Goal: Task Accomplishment & Management: Use online tool/utility

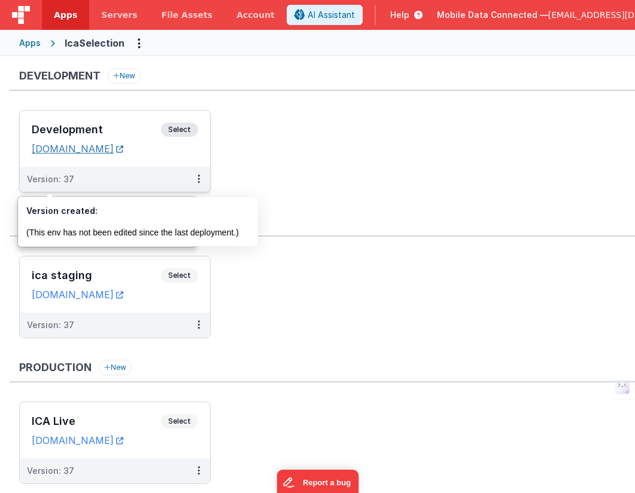
click at [123, 148] on link "[DOMAIN_NAME]" at bounding box center [78, 149] width 92 height 12
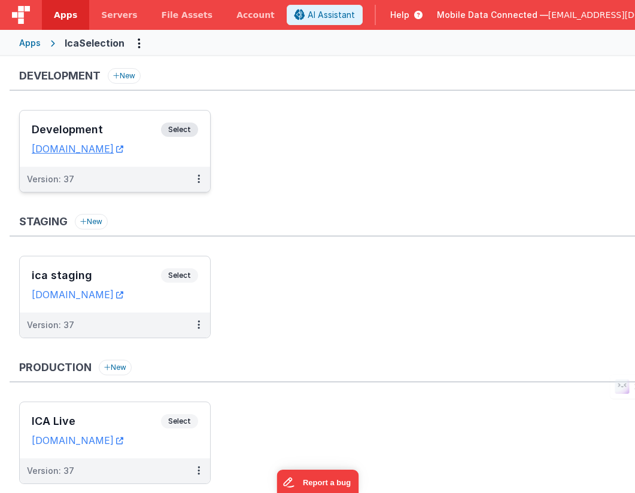
click at [182, 130] on span "Select" at bounding box center [179, 130] width 37 height 14
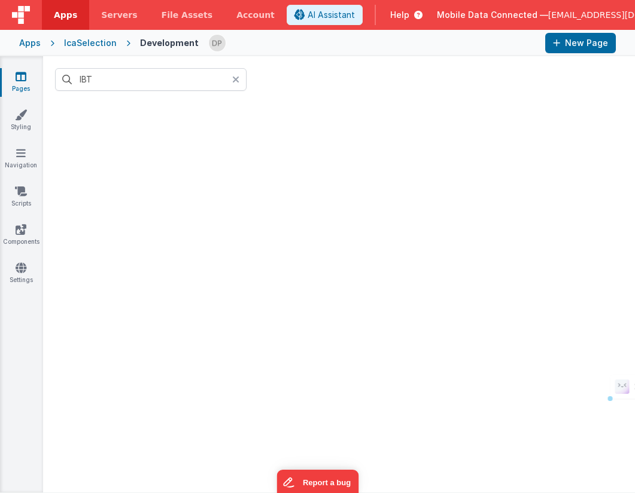
click at [240, 82] on div at bounding box center [239, 79] width 14 height 23
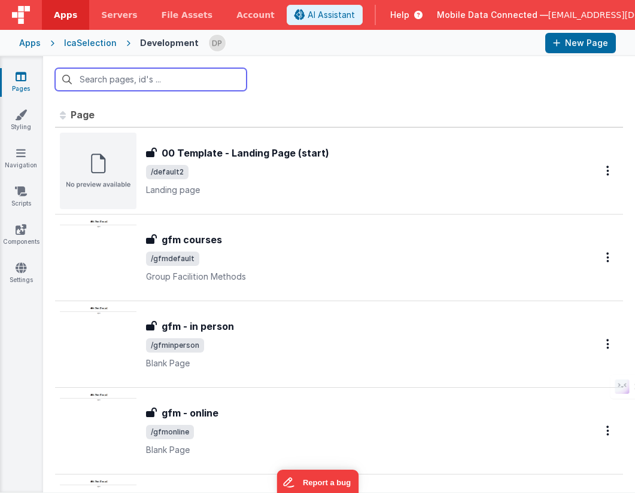
click at [164, 84] on input "text" at bounding box center [150, 79] width 191 height 23
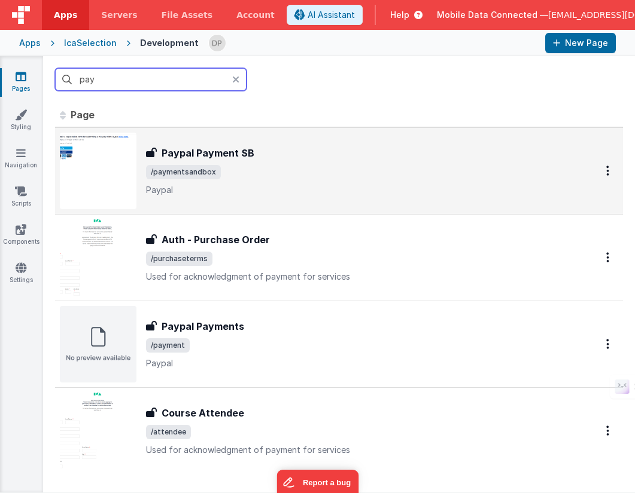
type input "pay"
click at [233, 172] on span "/paymentsandbox" at bounding box center [357, 172] width 422 height 14
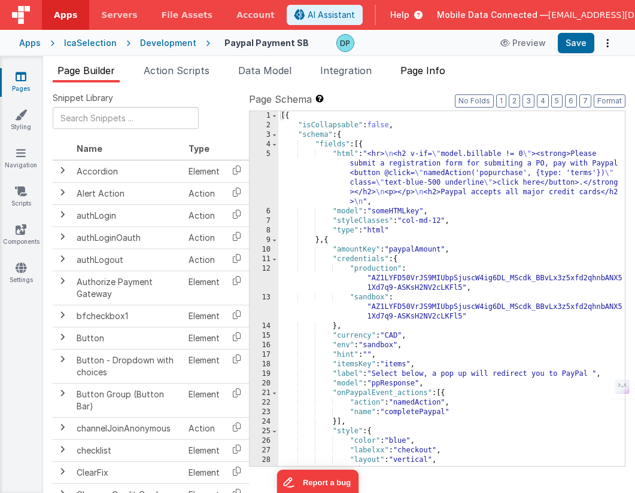
click at [423, 73] on span "Page Info" at bounding box center [422, 71] width 45 height 12
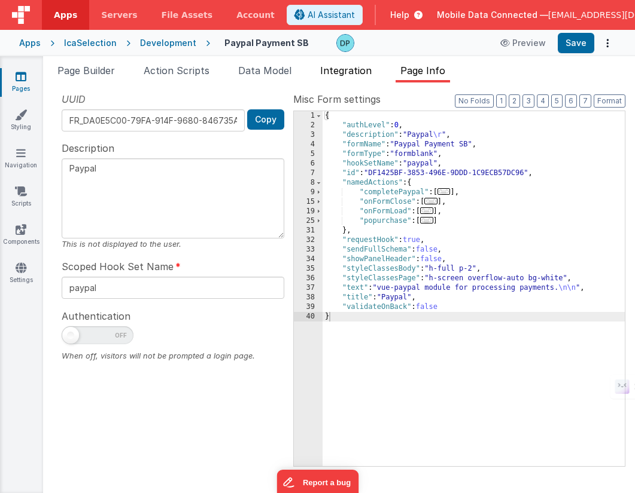
click at [356, 71] on span "Integration" at bounding box center [345, 71] width 51 height 12
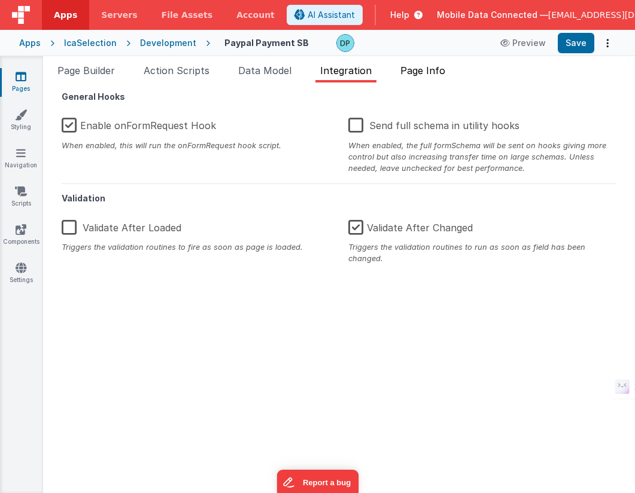
click at [419, 71] on span "Page Info" at bounding box center [422, 71] width 45 height 12
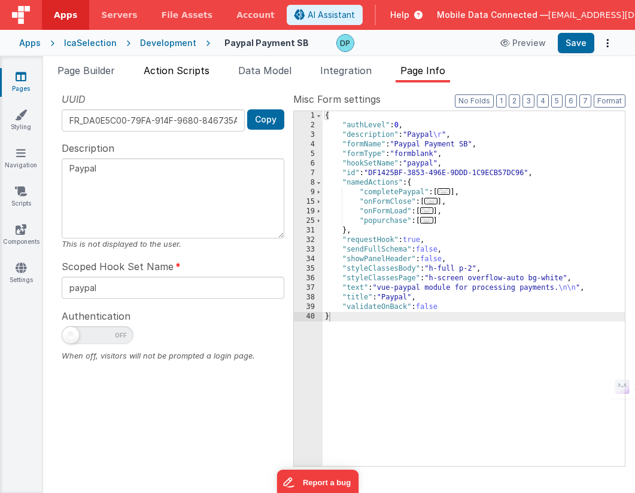
click at [201, 70] on span "Action Scripts" at bounding box center [177, 71] width 66 height 12
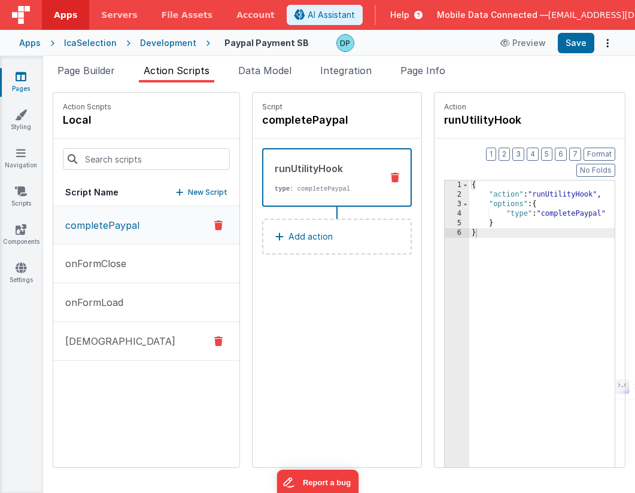
click at [139, 334] on button "[DEMOGRAPHIC_DATA]" at bounding box center [146, 341] width 186 height 39
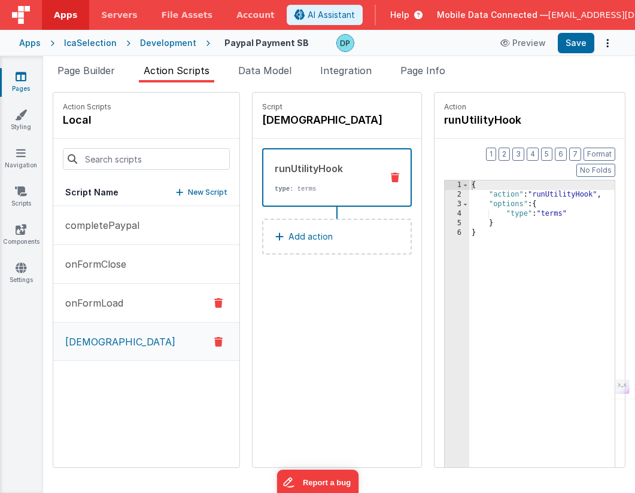
click at [140, 294] on button "onFormLoad" at bounding box center [146, 303] width 186 height 39
click at [95, 41] on div "IcaSelection" at bounding box center [90, 43] width 53 height 12
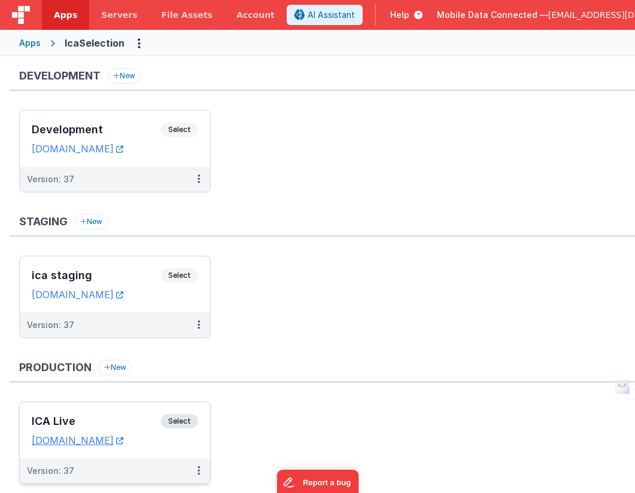
click at [176, 421] on span "Select" at bounding box center [179, 422] width 37 height 14
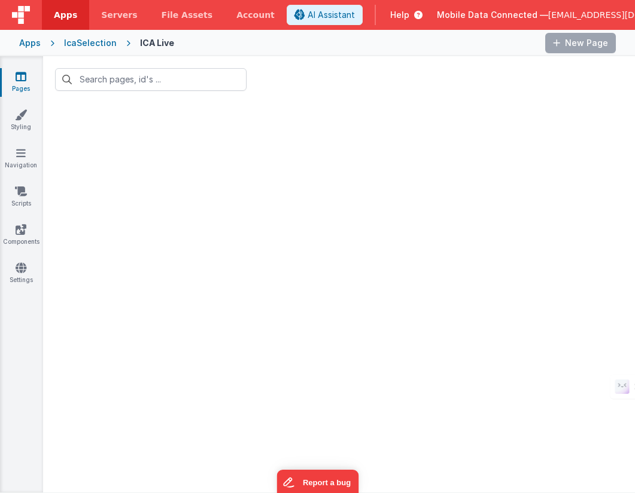
type input "pay"
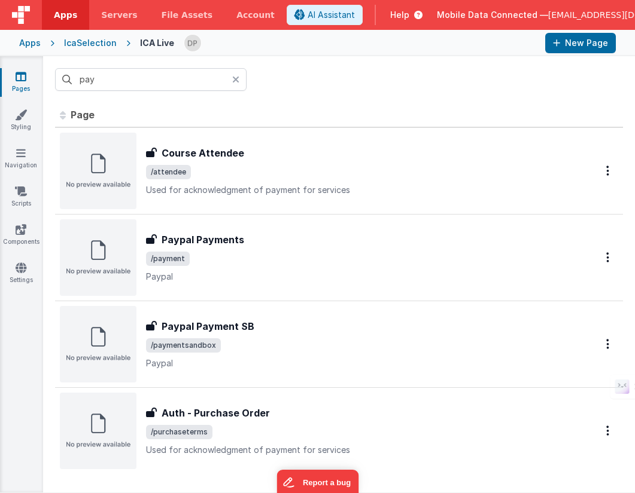
click at [91, 41] on div "IcaSelection" at bounding box center [90, 43] width 53 height 12
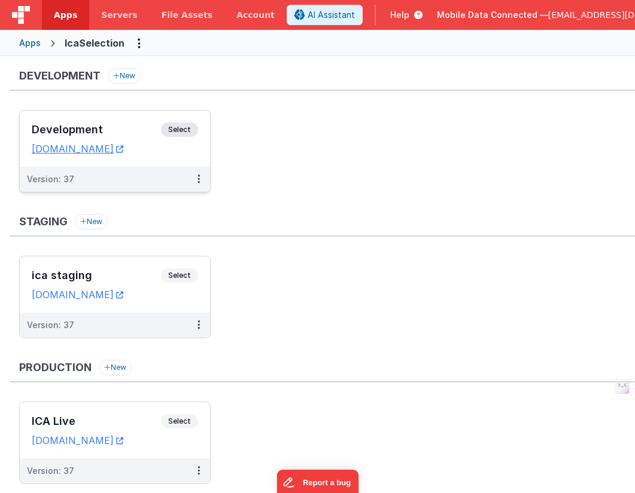
click at [172, 123] on span "Select" at bounding box center [179, 130] width 37 height 14
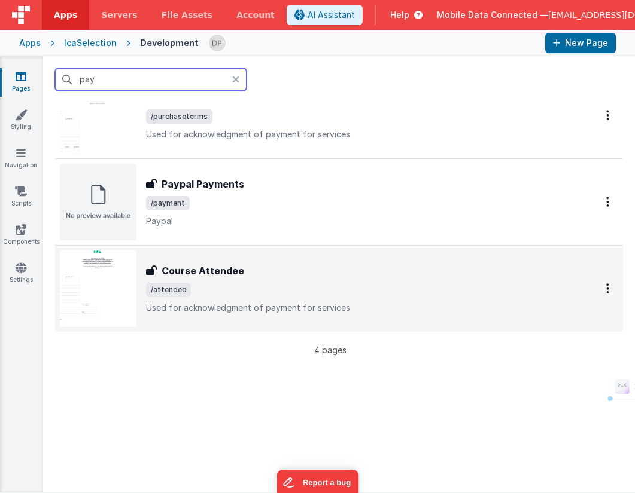
scroll to position [147, 0]
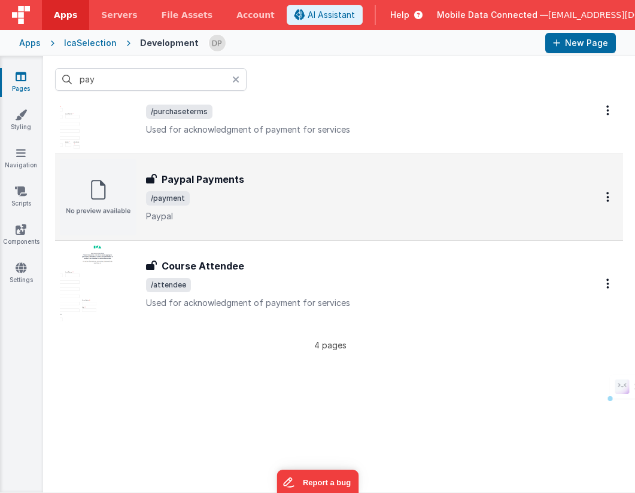
click at [229, 194] on span "/payment" at bounding box center [357, 198] width 422 height 14
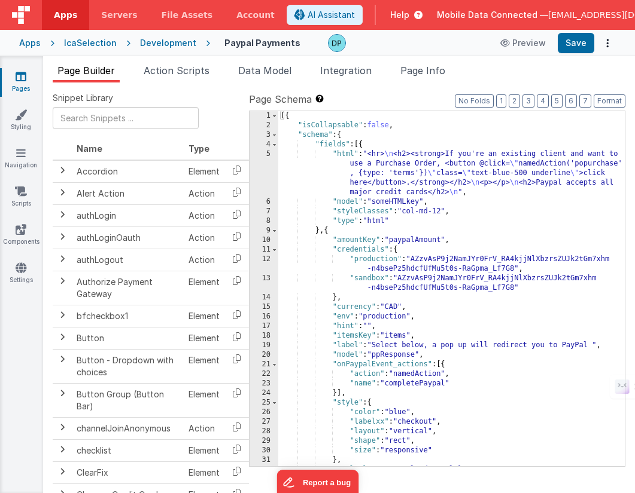
click at [394, 102] on label "Page Schema Shortcuts: Find: command-f Fold: command-option-L Unfold: command-o…" at bounding box center [437, 99] width 376 height 14
click at [420, 69] on span "Page Info" at bounding box center [422, 71] width 45 height 12
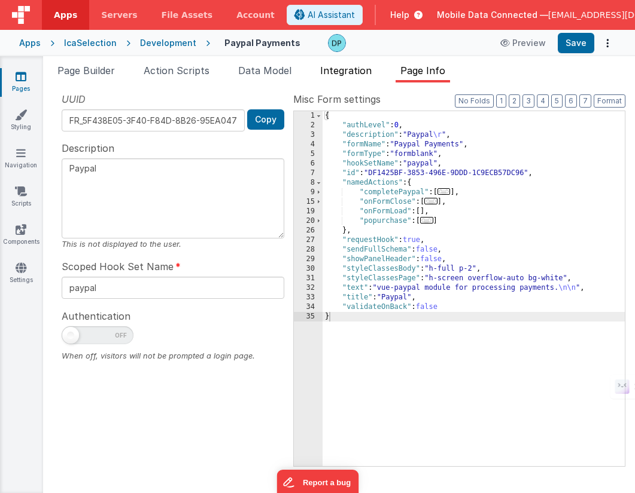
click at [348, 66] on span "Integration" at bounding box center [345, 71] width 51 height 12
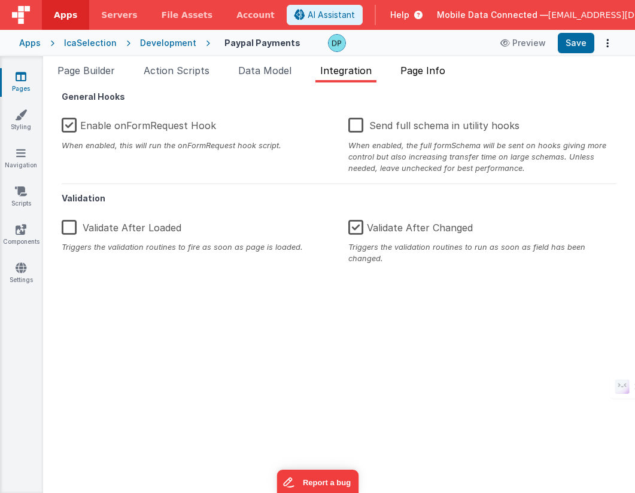
click at [416, 69] on span "Page Info" at bounding box center [422, 71] width 45 height 12
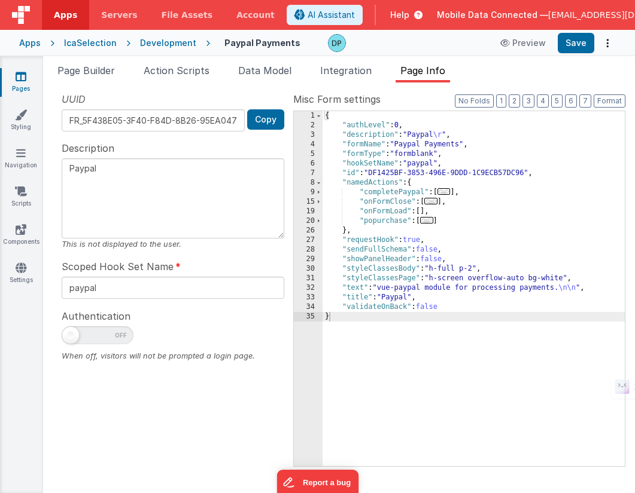
click at [101, 41] on div "IcaSelection" at bounding box center [90, 43] width 53 height 12
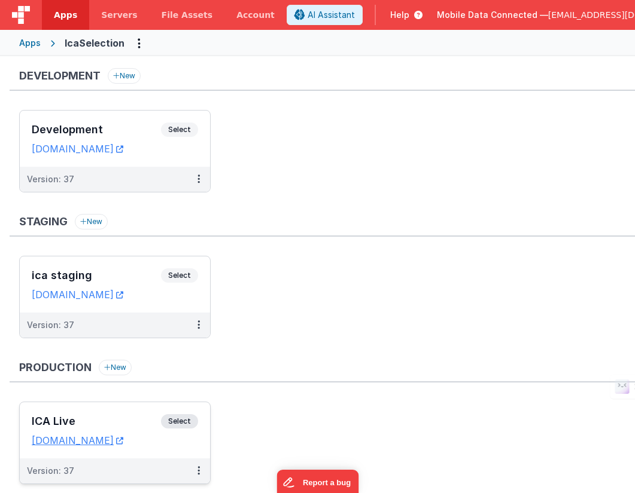
click at [176, 423] on span "Select" at bounding box center [179, 422] width 37 height 14
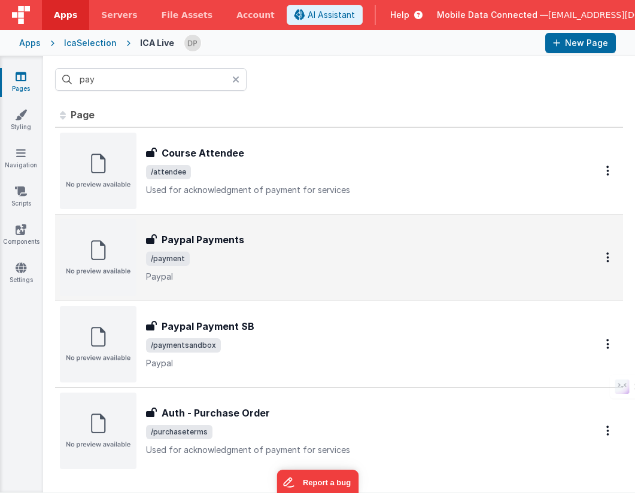
click at [260, 257] on span "/payment" at bounding box center [357, 259] width 422 height 14
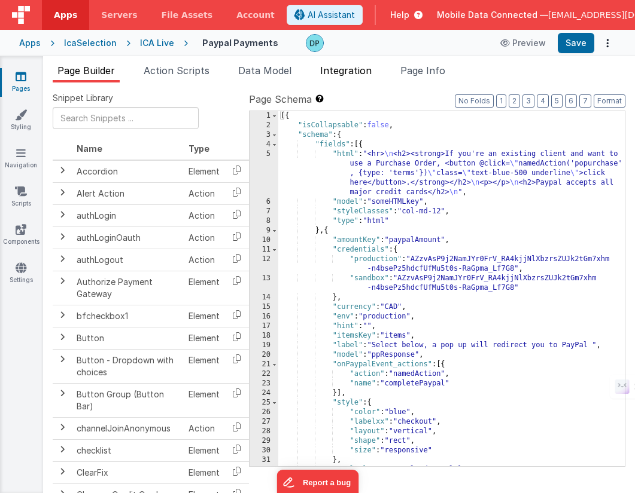
click at [357, 67] on span "Integration" at bounding box center [345, 71] width 51 height 12
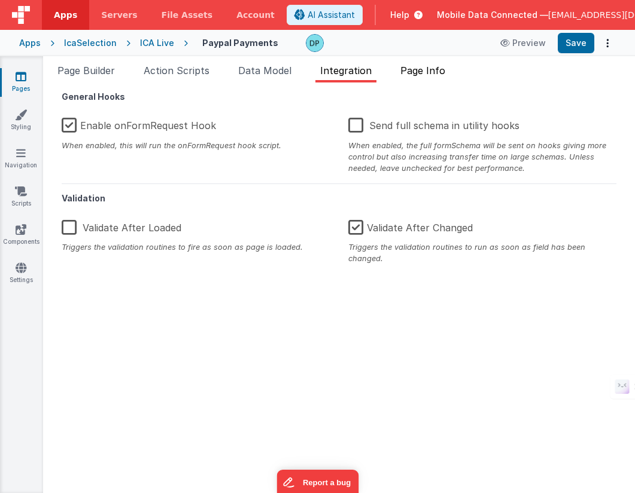
click at [425, 70] on span "Page Info" at bounding box center [422, 71] width 45 height 12
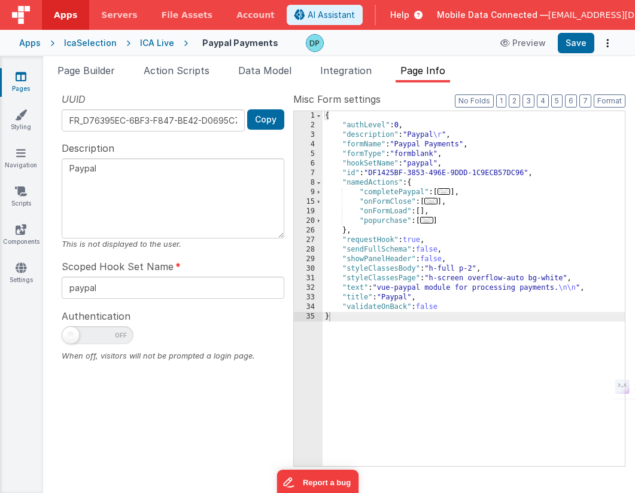
click at [102, 42] on div "IcaSelection" at bounding box center [90, 43] width 53 height 12
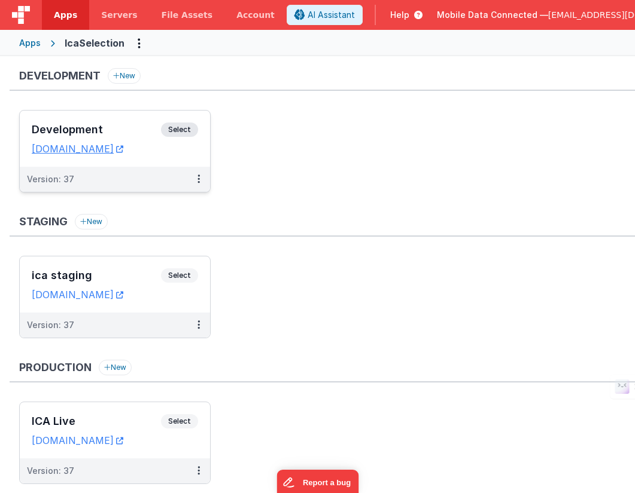
click at [182, 126] on span "Select" at bounding box center [179, 130] width 37 height 14
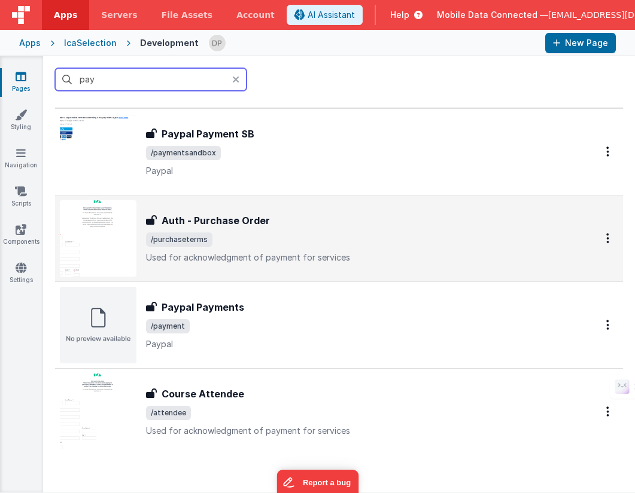
scroll to position [16, 0]
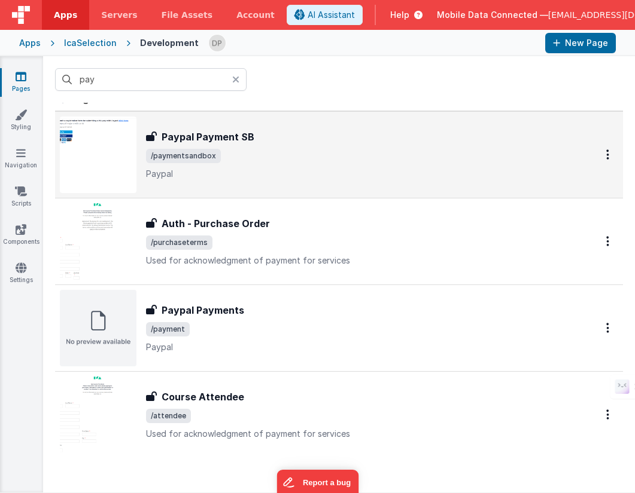
click at [276, 159] on span "/paymentsandbox" at bounding box center [357, 156] width 422 height 14
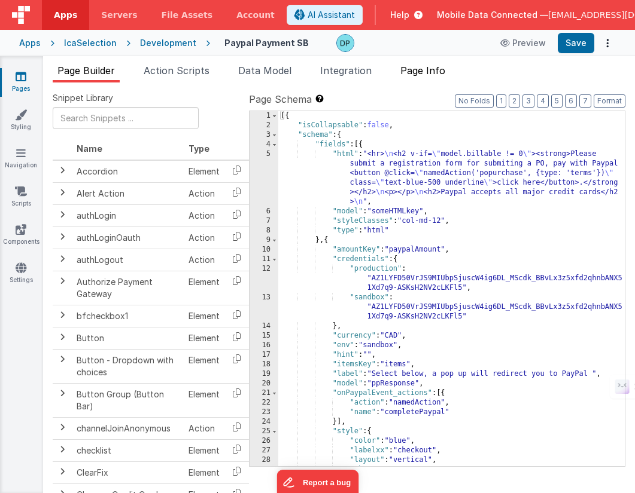
click at [419, 69] on span "Page Info" at bounding box center [422, 71] width 45 height 12
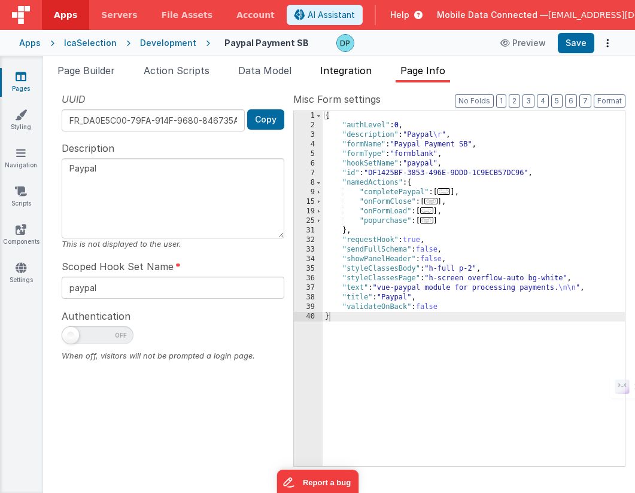
click at [351, 70] on span "Integration" at bounding box center [345, 71] width 51 height 12
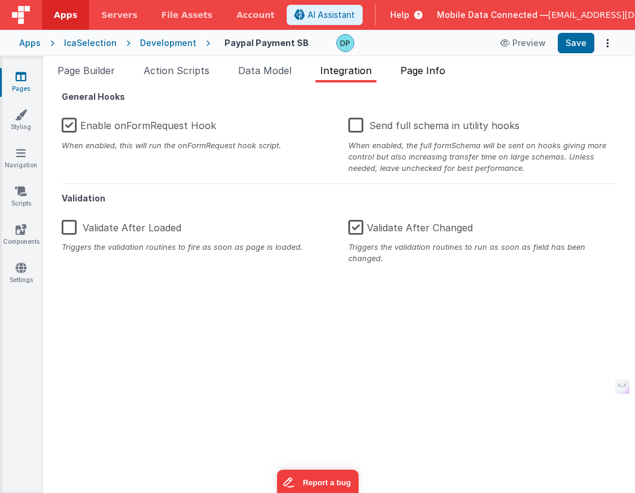
click at [419, 69] on span "Page Info" at bounding box center [422, 71] width 45 height 12
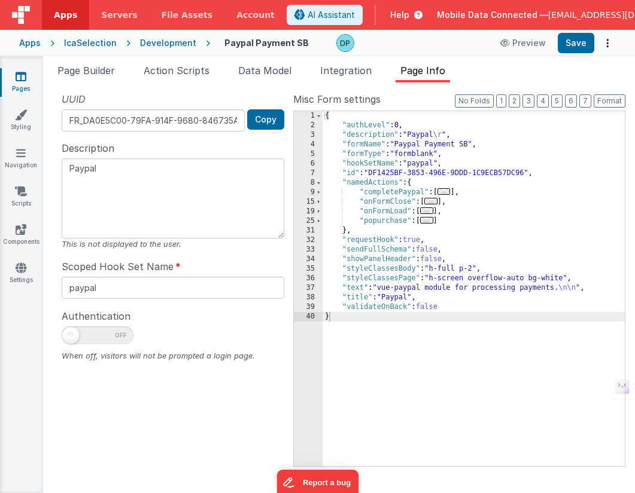
click at [169, 42] on div "Development" at bounding box center [168, 43] width 56 height 12
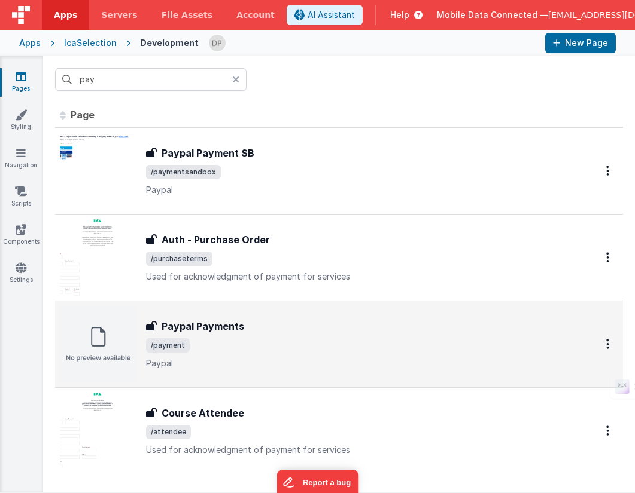
click at [273, 342] on span "/payment" at bounding box center [357, 346] width 422 height 14
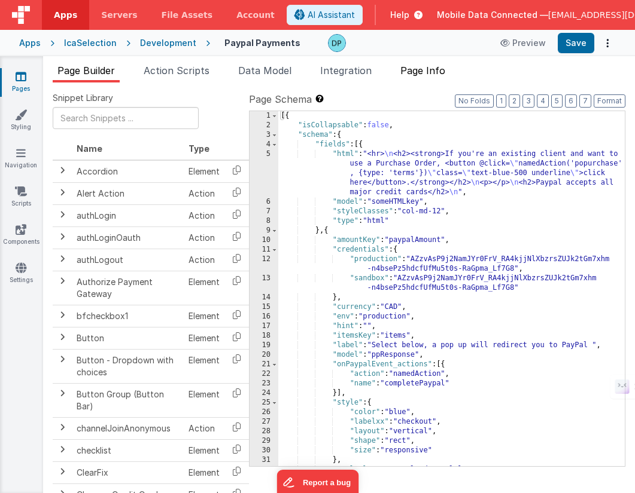
click at [419, 70] on span "Page Info" at bounding box center [422, 71] width 45 height 12
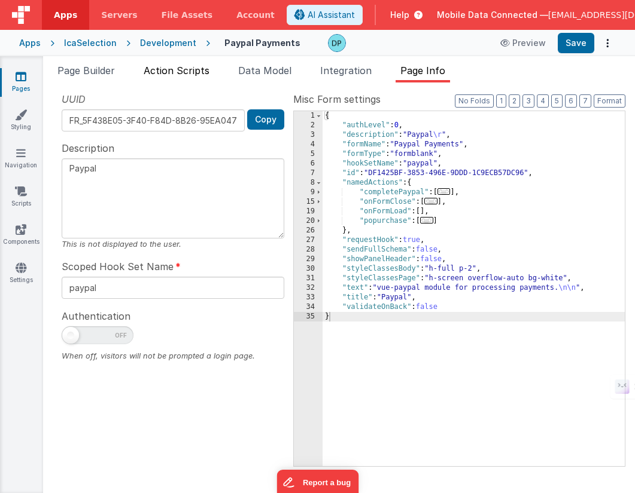
click at [198, 69] on span "Action Scripts" at bounding box center [177, 71] width 66 height 12
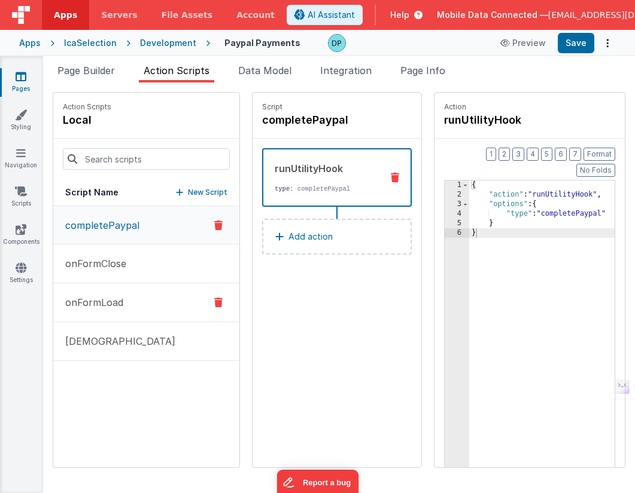
click at [133, 306] on button "onFormLoad" at bounding box center [146, 303] width 186 height 39
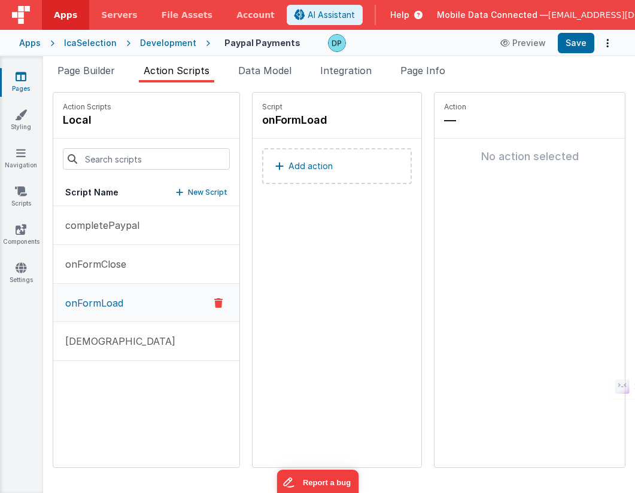
click at [170, 42] on div "Development" at bounding box center [168, 43] width 56 height 12
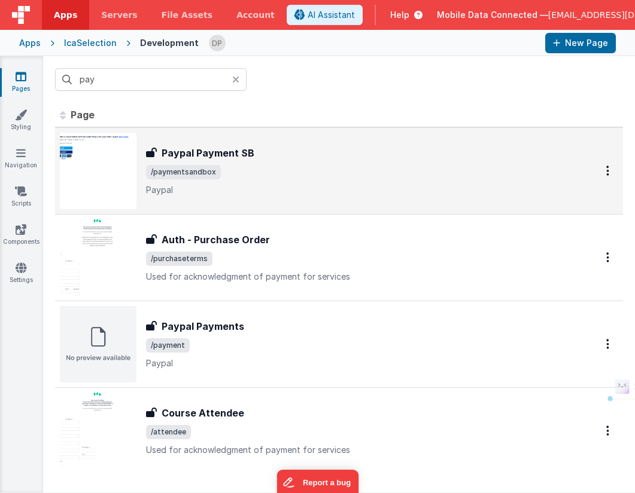
click at [275, 153] on div "Paypal Payment SB" at bounding box center [357, 153] width 422 height 14
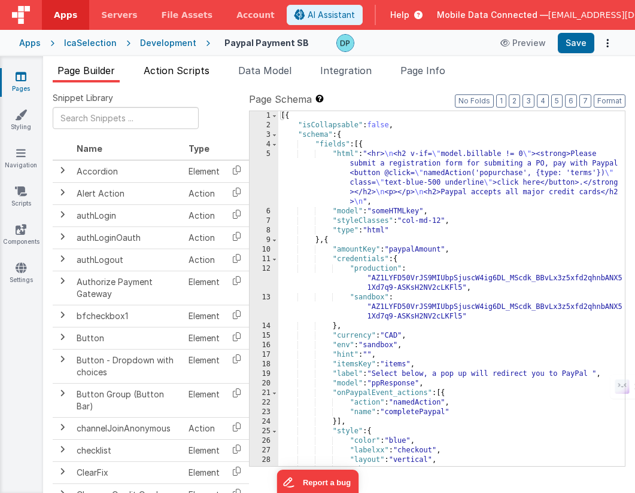
click at [180, 67] on span "Action Scripts" at bounding box center [177, 71] width 66 height 12
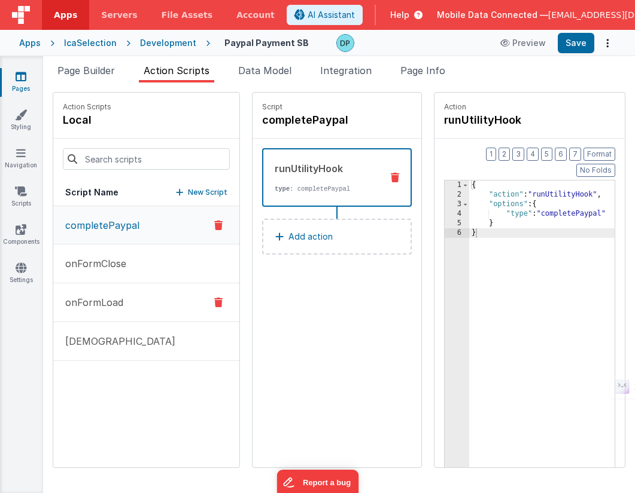
click at [134, 303] on button "onFormLoad" at bounding box center [146, 303] width 186 height 39
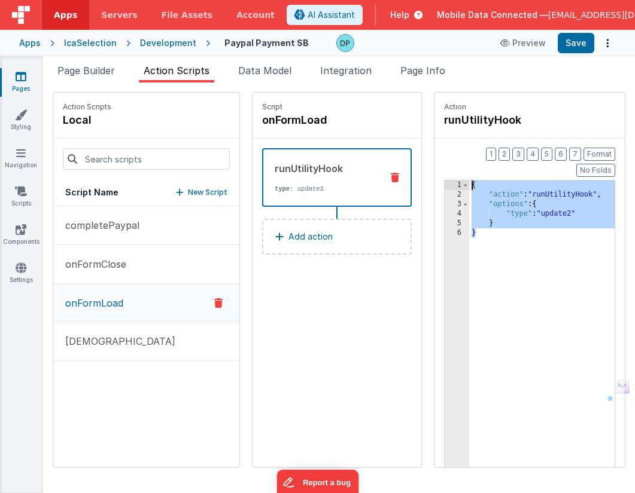
drag, startPoint x: 499, startPoint y: 231, endPoint x: 437, endPoint y: 153, distance: 99.2
click at [437, 153] on div "Format 7 6 5 4 3 2 1 No Folds 1 2 3 4 5 6 { "action" : "runUtilityHook" , "opti…" at bounding box center [529, 326] width 190 height 375
click at [153, 41] on div "Development" at bounding box center [168, 43] width 56 height 12
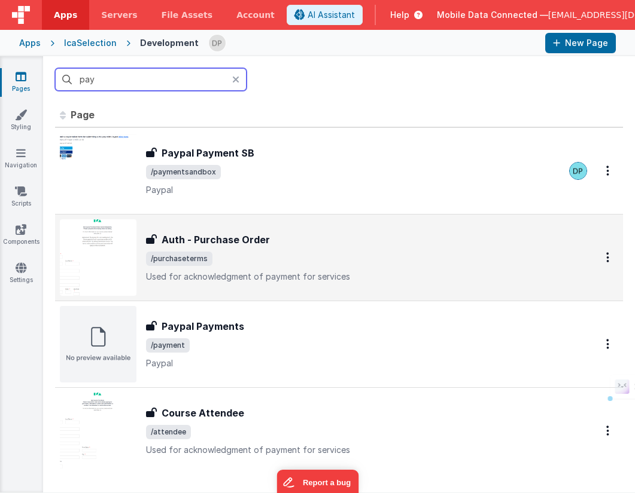
scroll to position [2, 0]
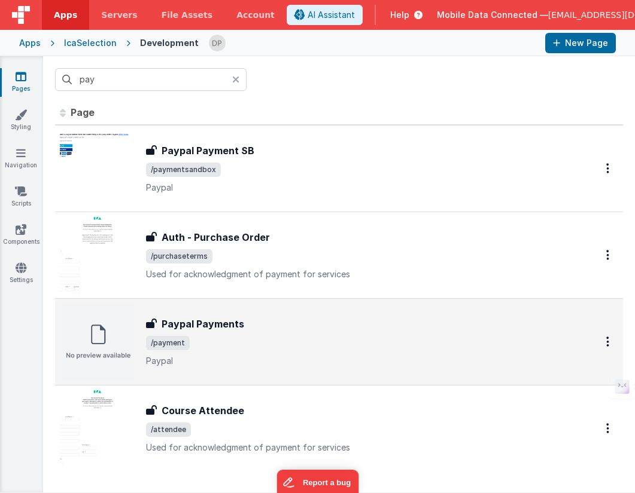
click at [258, 335] on div "Paypal Payments Paypal Payments /payment Paypal" at bounding box center [357, 342] width 422 height 50
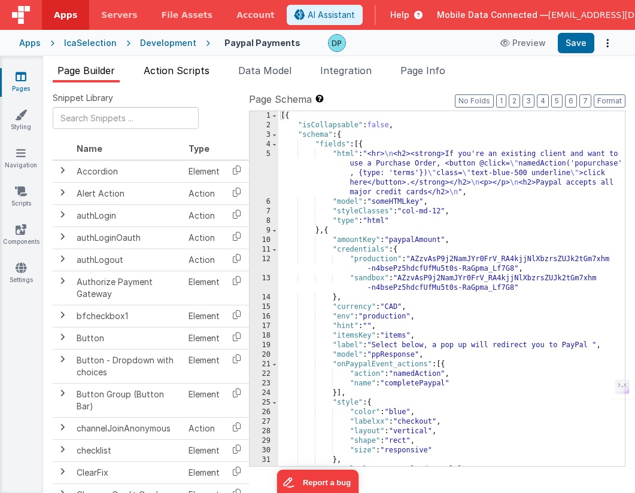
click at [188, 71] on span "Action Scripts" at bounding box center [177, 71] width 66 height 12
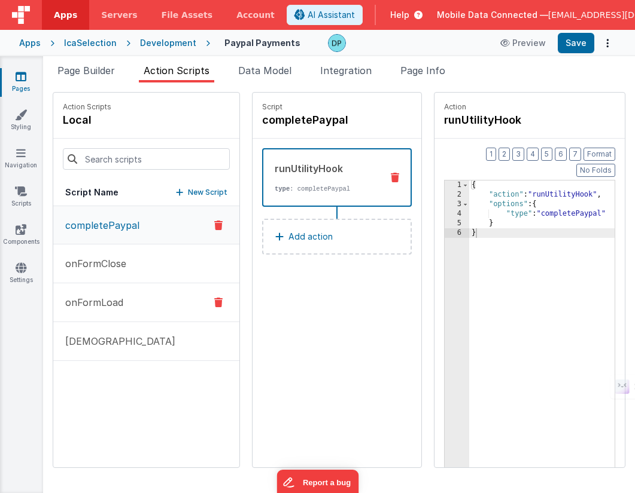
click at [153, 297] on button "onFormLoad" at bounding box center [146, 303] width 186 height 39
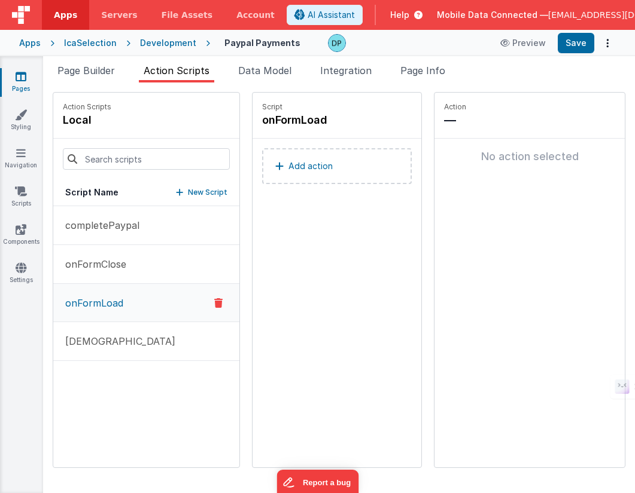
click at [459, 166] on div "No action selected" at bounding box center [529, 157] width 190 height 36
click at [291, 160] on p "Add action" at bounding box center [310, 166] width 44 height 14
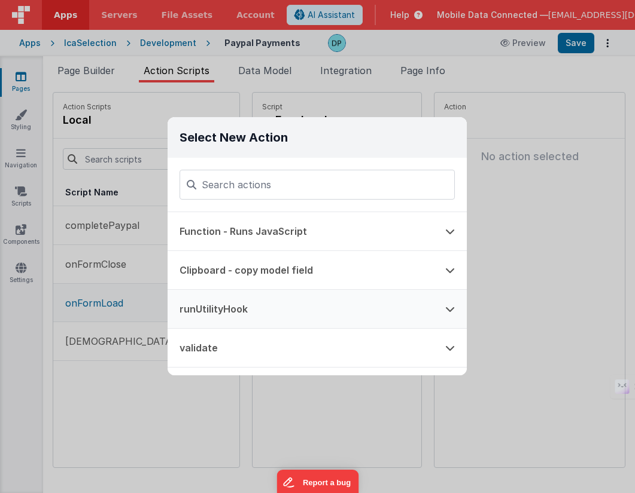
click at [249, 306] on button "runUtilityHook" at bounding box center [300, 309] width 266 height 38
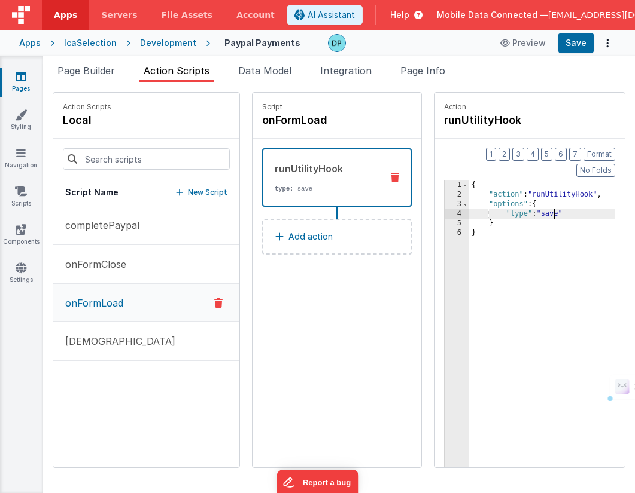
click at [551, 200] on div "{ "action" : "runUtilityHook" , "options" : { "type" : "save" } }" at bounding box center [543, 360] width 148 height 359
click at [578, 40] on button "Save" at bounding box center [575, 43] width 36 height 20
click at [147, 339] on button "[DEMOGRAPHIC_DATA]" at bounding box center [146, 341] width 186 height 39
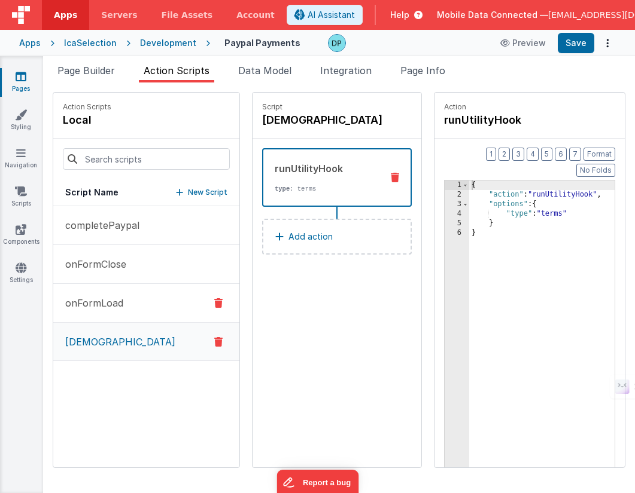
click at [140, 305] on button "onFormLoad" at bounding box center [146, 303] width 186 height 39
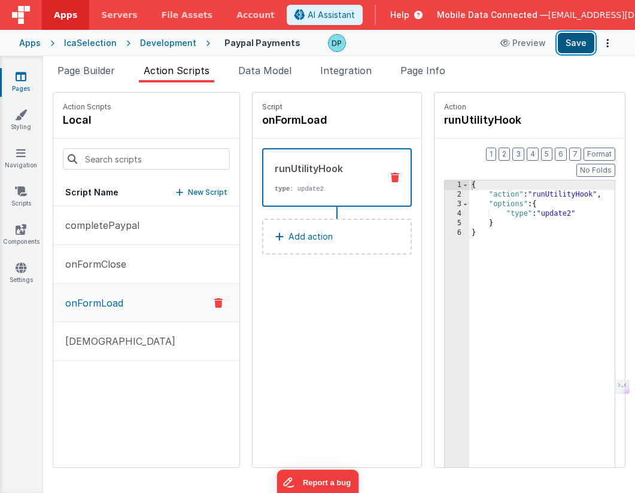
click at [569, 40] on button "Save" at bounding box center [575, 43] width 36 height 20
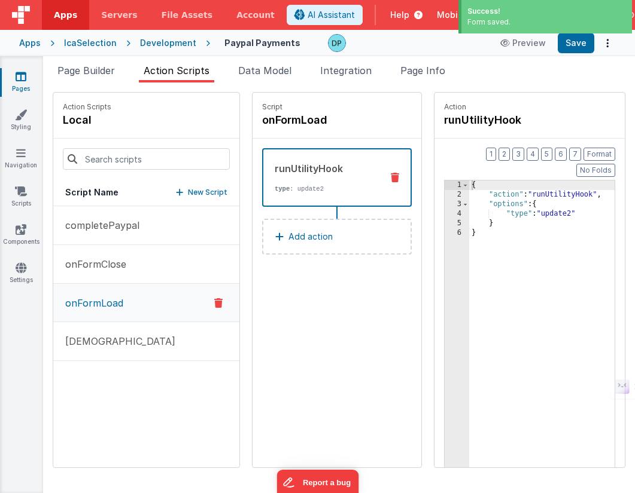
click at [168, 44] on div "Development" at bounding box center [168, 43] width 56 height 12
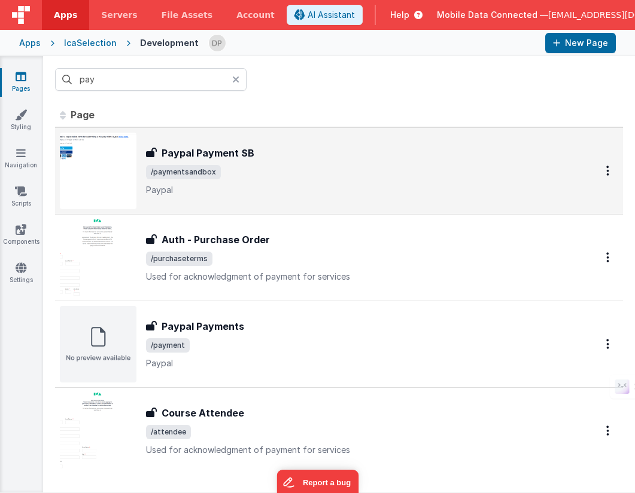
click at [240, 178] on span "/paymentsandbox" at bounding box center [357, 172] width 422 height 14
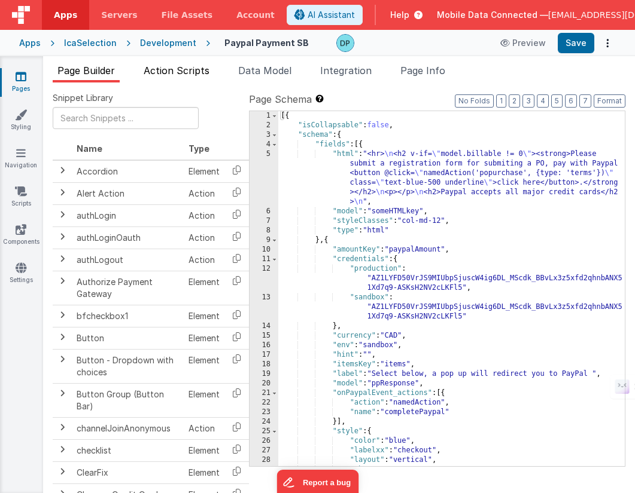
click at [190, 69] on span "Action Scripts" at bounding box center [177, 71] width 66 height 12
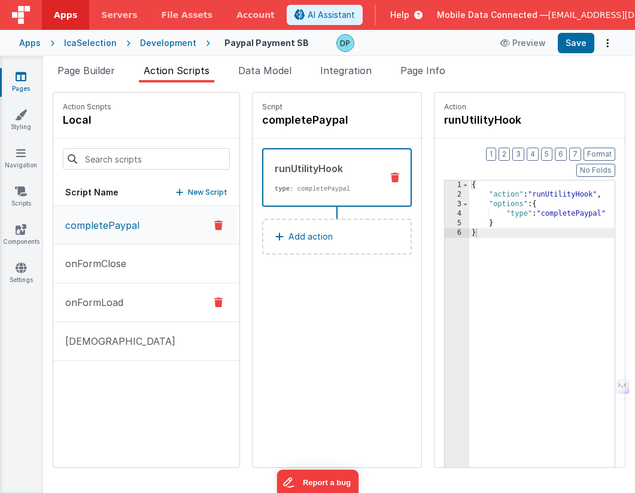
click at [136, 300] on button "onFormLoad" at bounding box center [146, 303] width 186 height 39
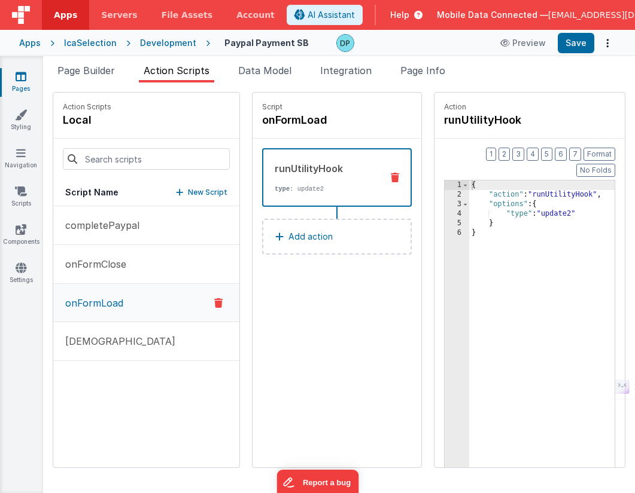
click at [85, 42] on div "IcaSelection" at bounding box center [90, 43] width 53 height 12
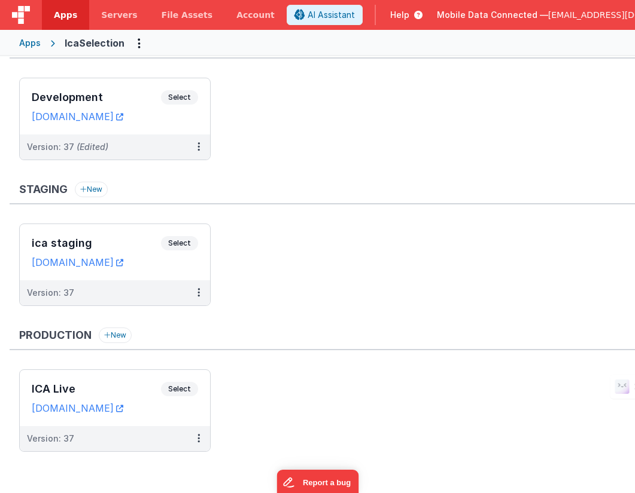
scroll to position [36, 0]
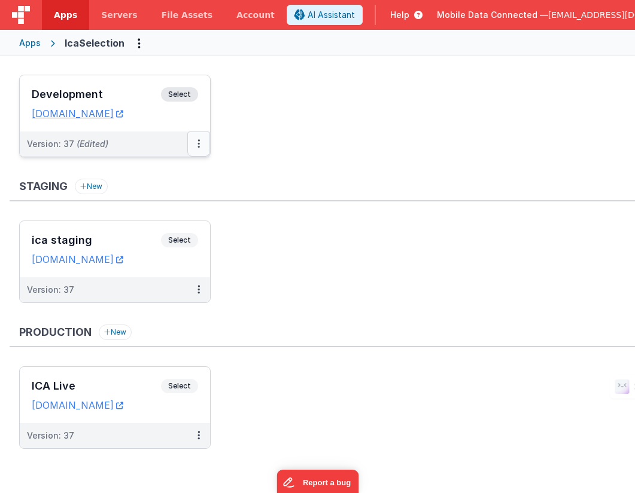
click at [199, 144] on icon at bounding box center [198, 144] width 2 height 1
click at [156, 213] on link "Deploy..." at bounding box center [157, 214] width 105 height 22
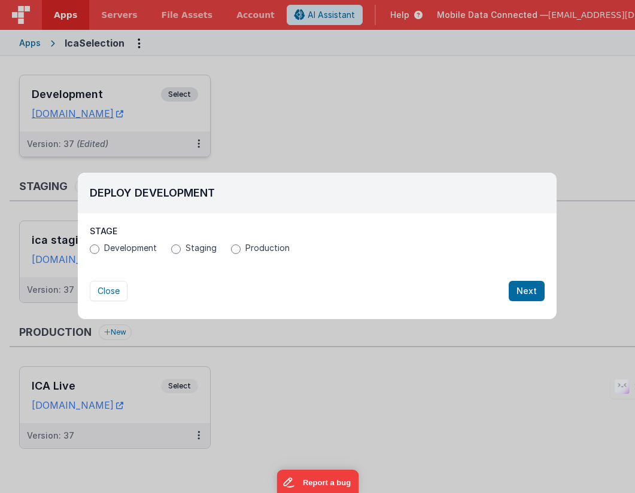
click at [197, 247] on span "Staging" at bounding box center [200, 248] width 31 height 12
click at [181, 247] on input "Staging" at bounding box center [176, 250] width 10 height 10
radio input "true"
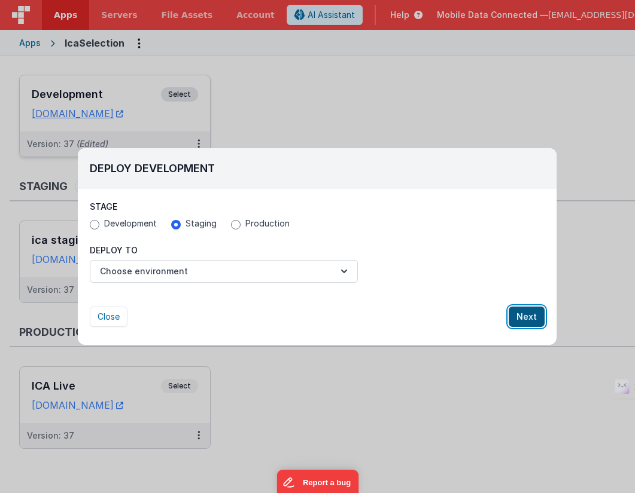
click at [527, 316] on button "Next" at bounding box center [526, 317] width 36 height 20
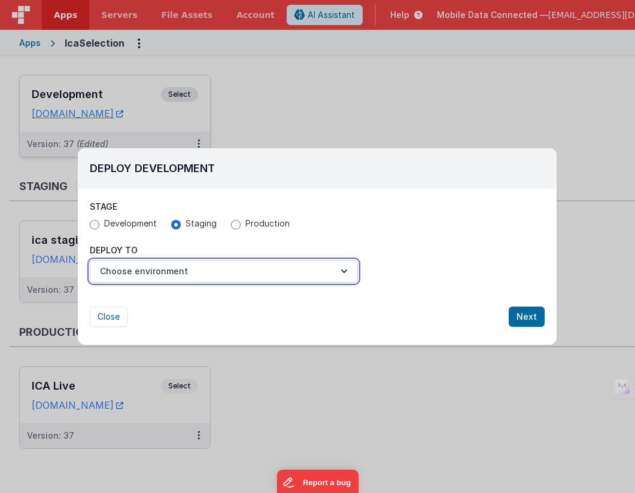
drag, startPoint x: 261, startPoint y: 271, endPoint x: 254, endPoint y: 272, distance: 7.3
click at [261, 271] on button "Choose environment" at bounding box center [224, 271] width 268 height 23
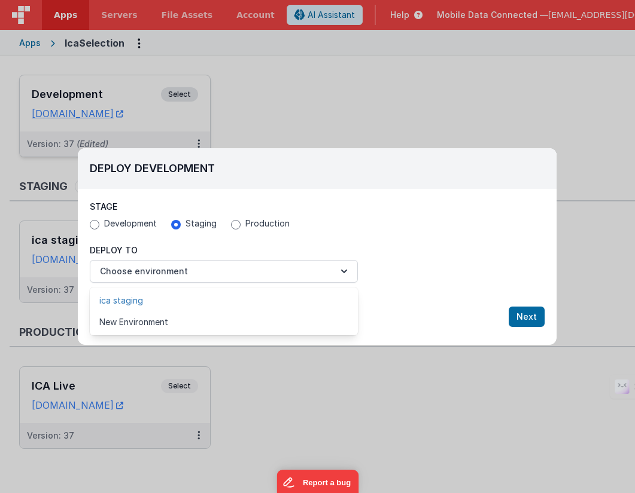
click at [208, 296] on link "ica staging" at bounding box center [224, 301] width 268 height 22
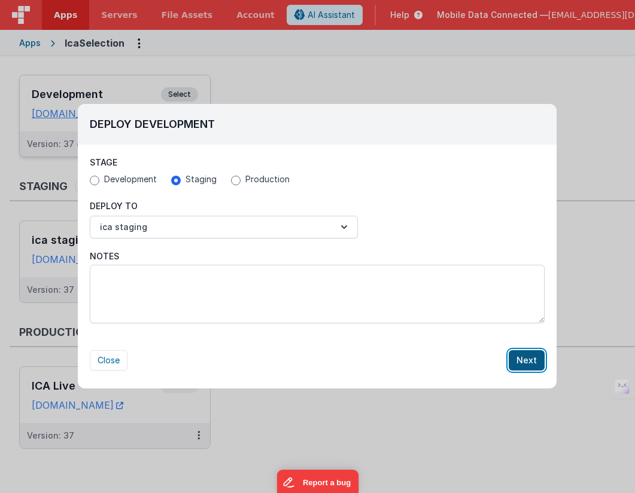
click at [532, 360] on button "Next" at bounding box center [526, 361] width 36 height 20
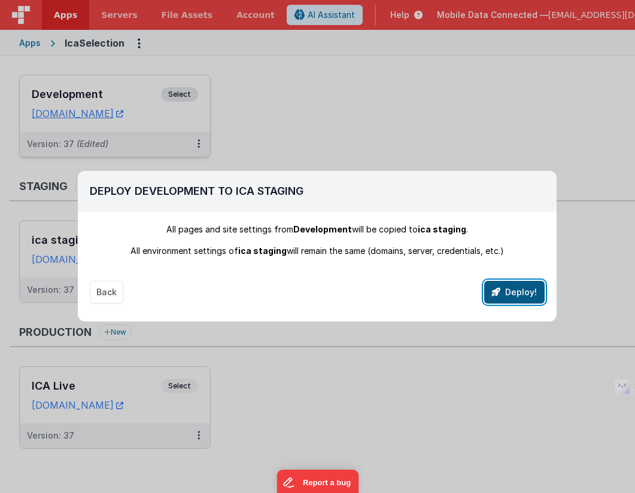
click at [508, 289] on button "Deploy!" at bounding box center [514, 292] width 60 height 23
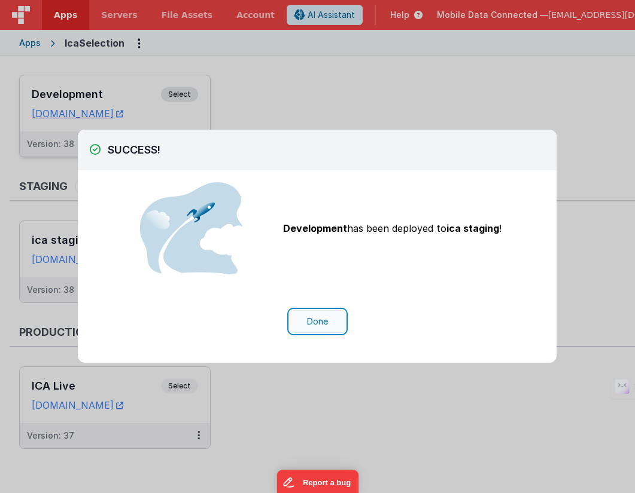
click at [304, 321] on button "Done" at bounding box center [318, 321] width 56 height 23
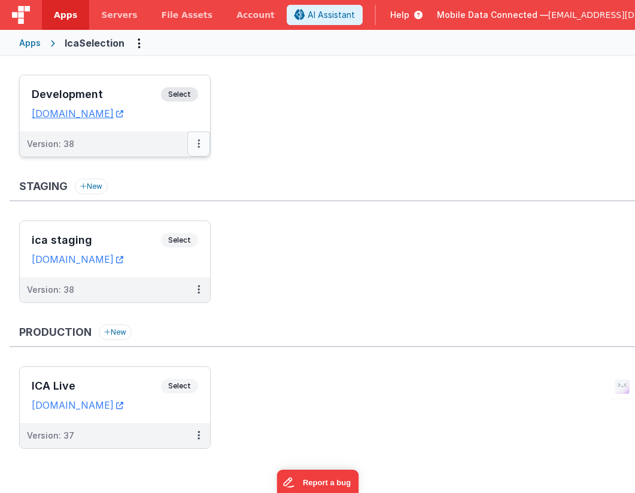
click at [195, 141] on button at bounding box center [198, 144] width 23 height 25
click at [154, 191] on link "Deploy..." at bounding box center [157, 193] width 105 height 22
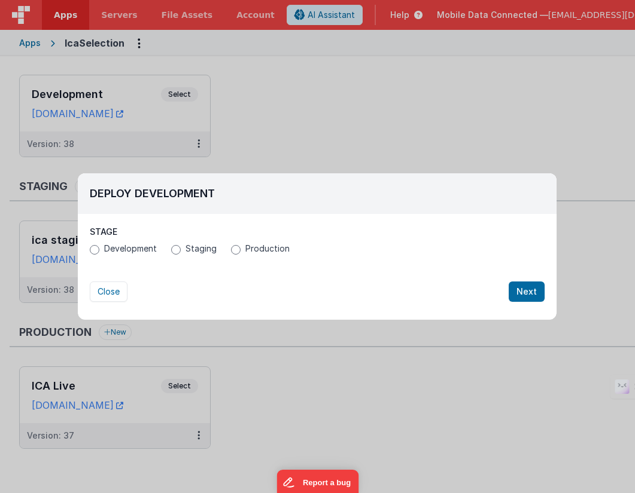
click at [259, 251] on span "Production" at bounding box center [267, 249] width 44 height 12
click at [240, 251] on input "Production" at bounding box center [236, 250] width 10 height 10
radio input "true"
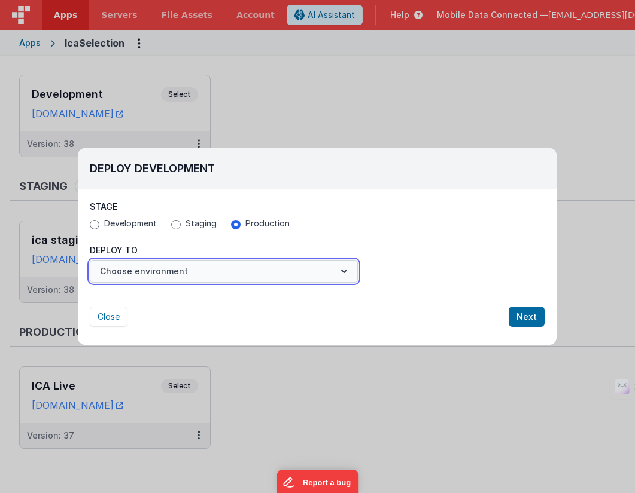
click at [206, 268] on button "Choose environment" at bounding box center [224, 271] width 268 height 23
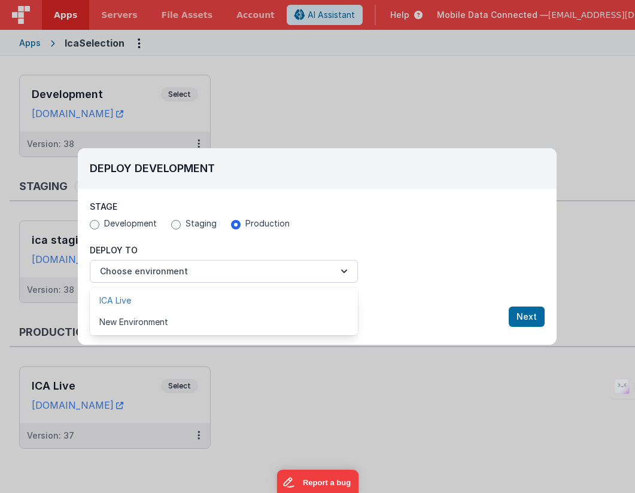
click at [162, 297] on link "ICA Live" at bounding box center [224, 301] width 268 height 22
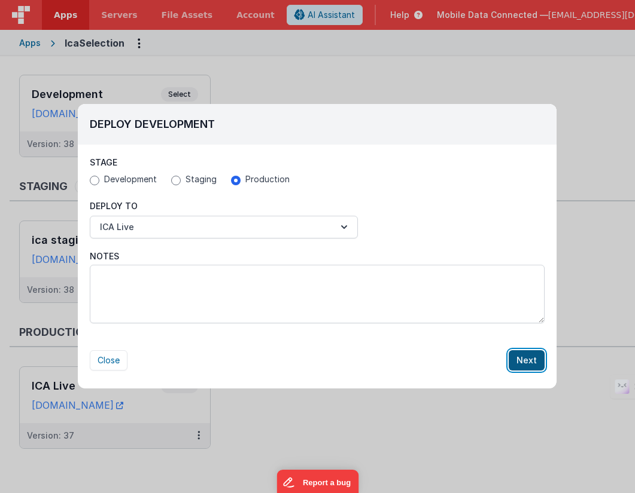
click at [524, 362] on button "Next" at bounding box center [526, 361] width 36 height 20
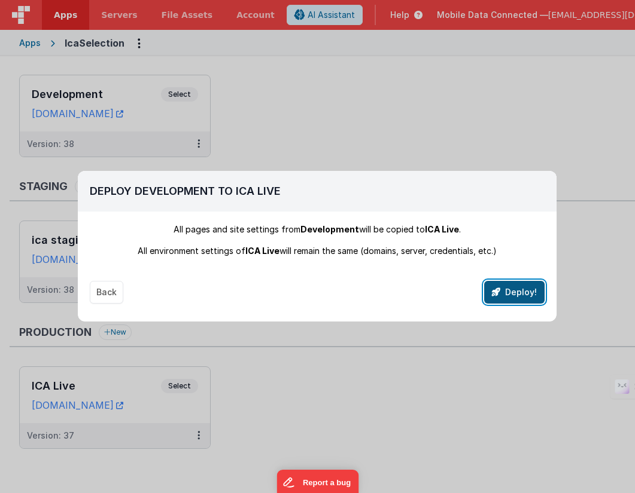
click at [517, 293] on button "Deploy!" at bounding box center [514, 292] width 60 height 23
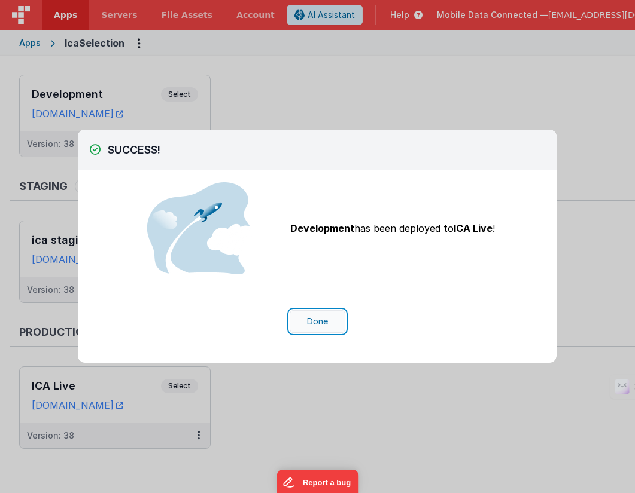
click at [315, 319] on button "Done" at bounding box center [318, 321] width 56 height 23
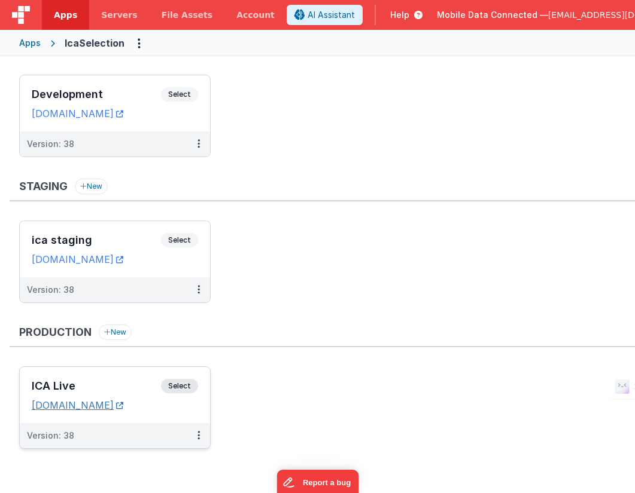
click at [105, 405] on link "[DOMAIN_NAME]" at bounding box center [78, 406] width 92 height 12
click at [176, 94] on span "Select" at bounding box center [179, 94] width 37 height 14
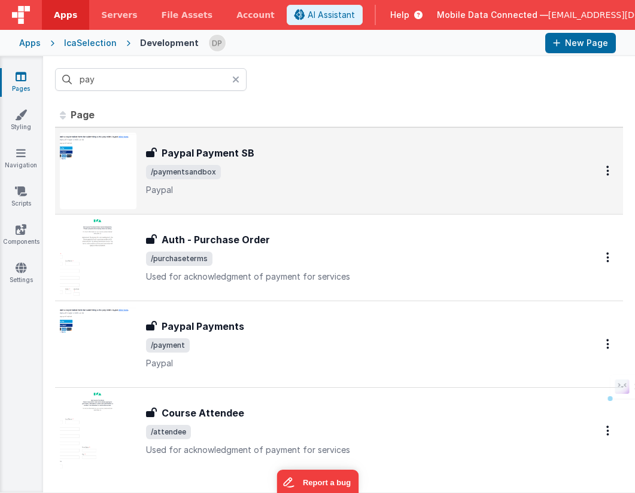
click at [232, 176] on span "/paymentsandbox" at bounding box center [357, 172] width 422 height 14
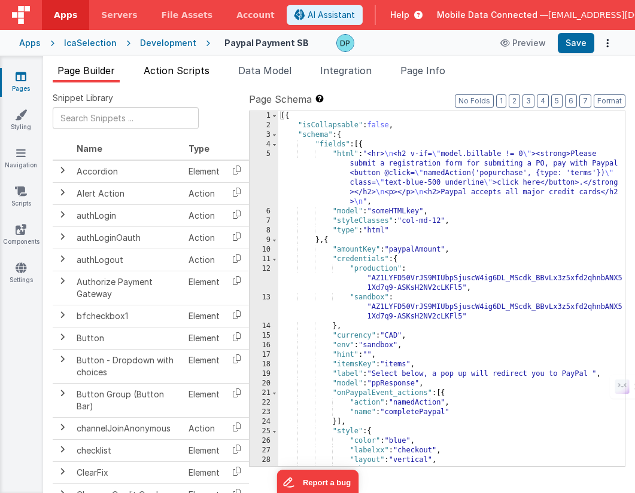
click at [191, 69] on span "Action Scripts" at bounding box center [177, 71] width 66 height 12
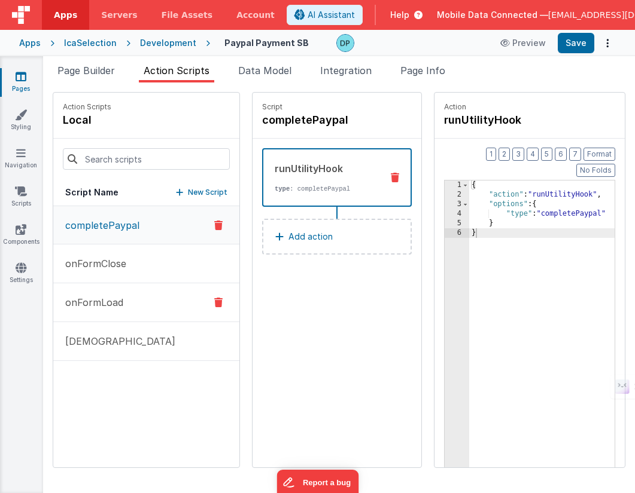
click at [129, 300] on button "onFormLoad" at bounding box center [146, 303] width 186 height 39
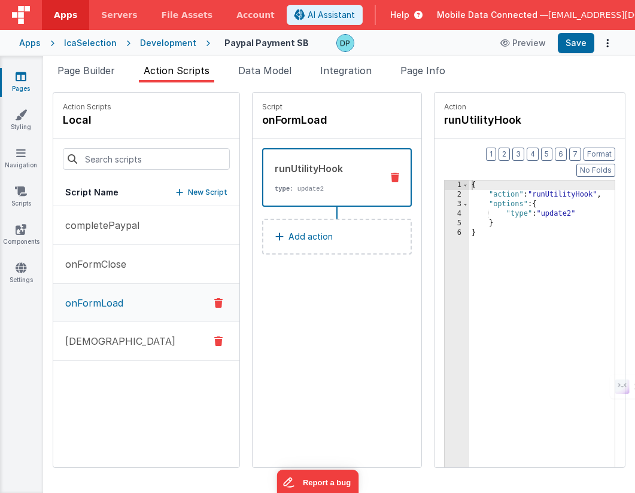
click at [123, 341] on button "[DEMOGRAPHIC_DATA]" at bounding box center [146, 341] width 186 height 39
click at [140, 257] on button "onFormClose" at bounding box center [146, 264] width 186 height 39
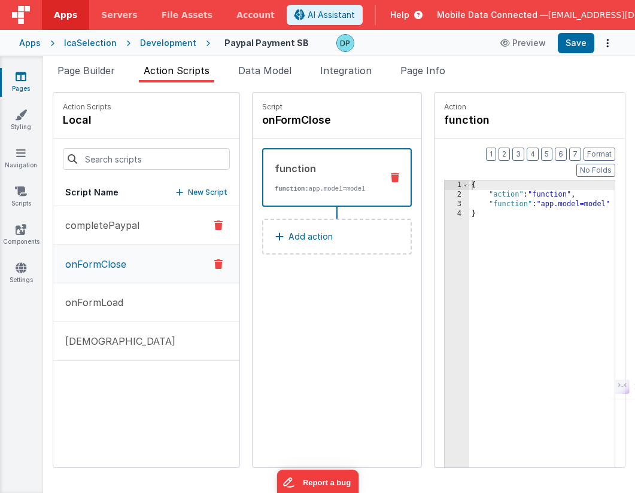
click at [144, 222] on button "completePaypal" at bounding box center [146, 225] width 186 height 39
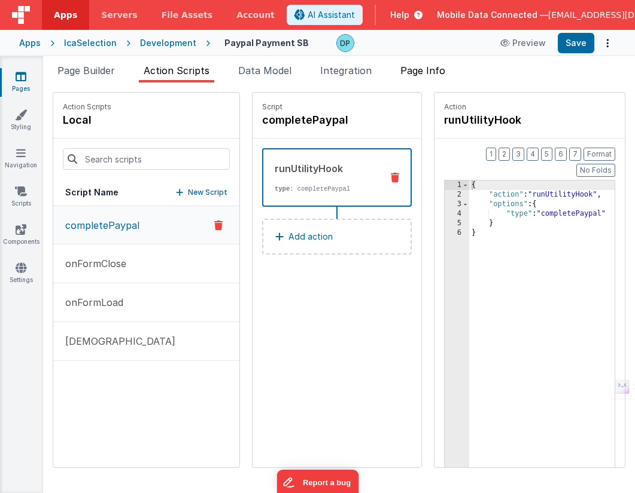
click at [422, 69] on span "Page Info" at bounding box center [422, 71] width 45 height 12
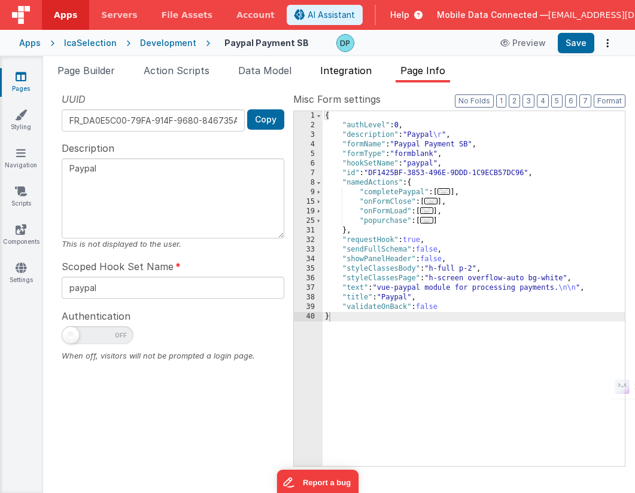
click at [349, 72] on span "Integration" at bounding box center [345, 71] width 51 height 12
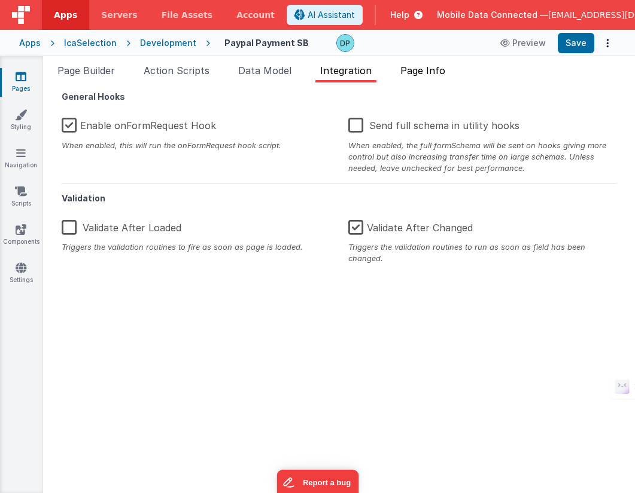
click at [416, 71] on span "Page Info" at bounding box center [422, 71] width 45 height 12
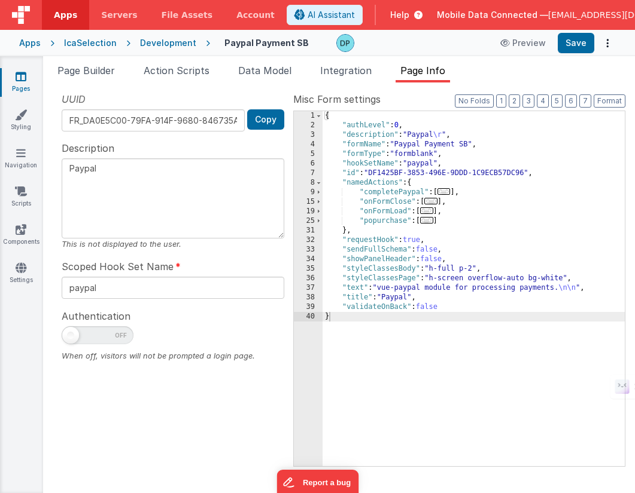
click at [156, 42] on div "Development" at bounding box center [168, 43] width 56 height 12
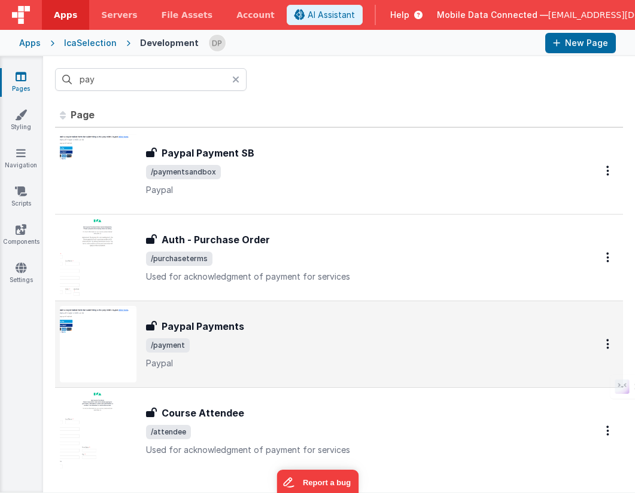
click at [211, 348] on span "/payment" at bounding box center [357, 346] width 422 height 14
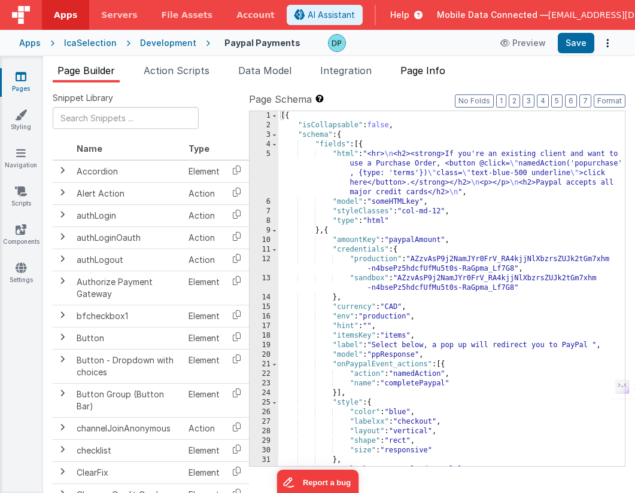
click at [430, 70] on span "Page Info" at bounding box center [422, 71] width 45 height 12
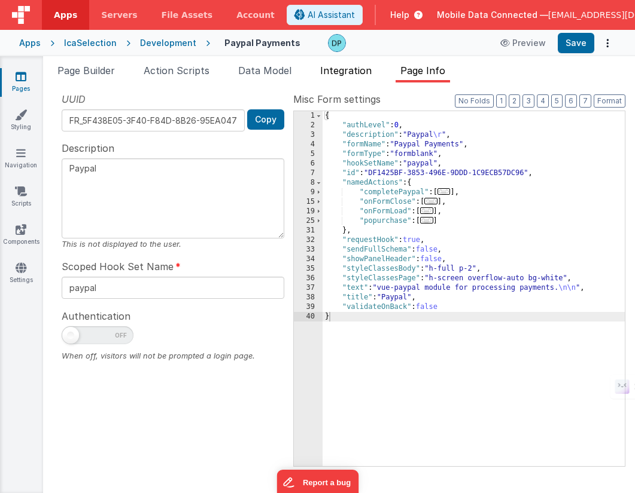
click at [340, 72] on span "Integration" at bounding box center [345, 71] width 51 height 12
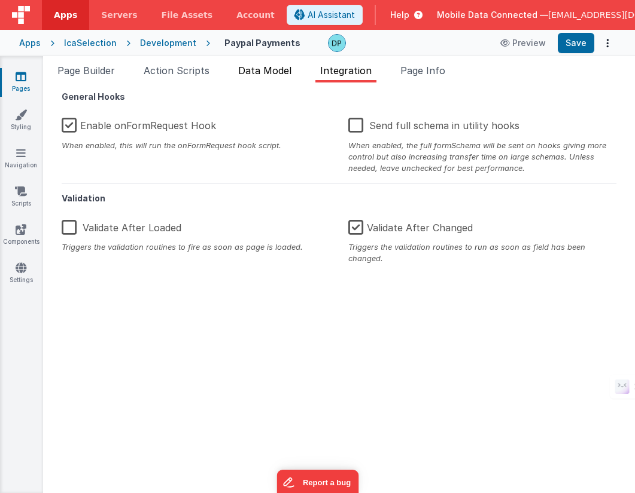
click at [258, 70] on span "Data Model" at bounding box center [264, 71] width 53 height 12
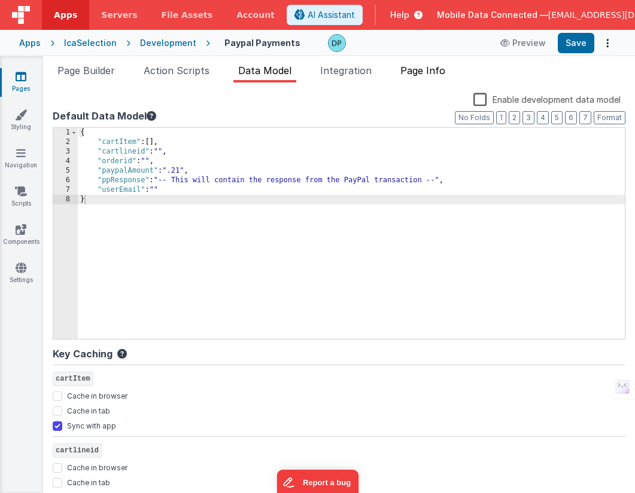
click at [431, 72] on span "Page Info" at bounding box center [422, 71] width 45 height 12
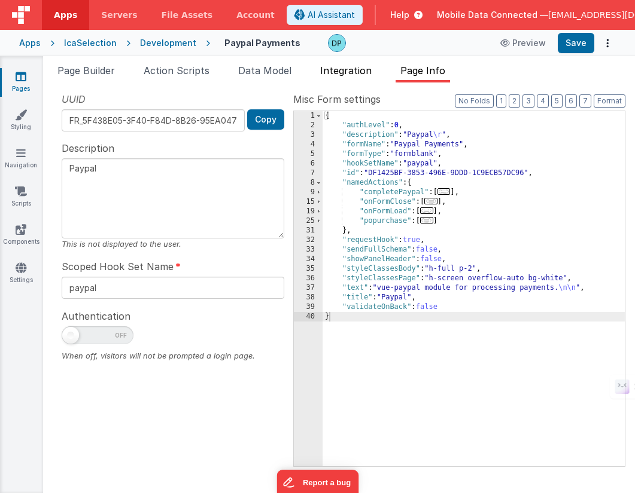
click at [356, 72] on span "Integration" at bounding box center [345, 71] width 51 height 12
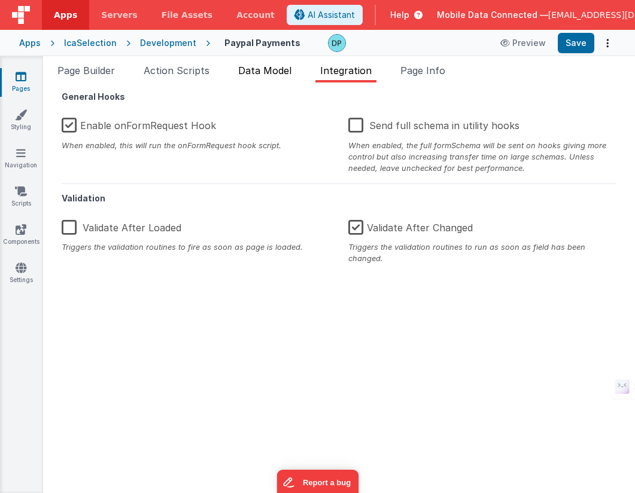
click at [268, 67] on span "Data Model" at bounding box center [264, 71] width 53 height 12
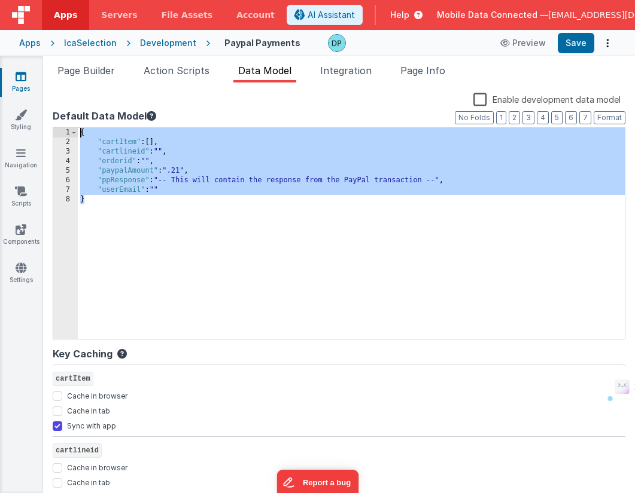
drag, startPoint x: 119, startPoint y: 192, endPoint x: 39, endPoint y: 92, distance: 128.5
click at [39, 92] on section "Pages Styling Navigation Scripts Components Settings Page Builder Action Script…" at bounding box center [317, 274] width 635 height 437
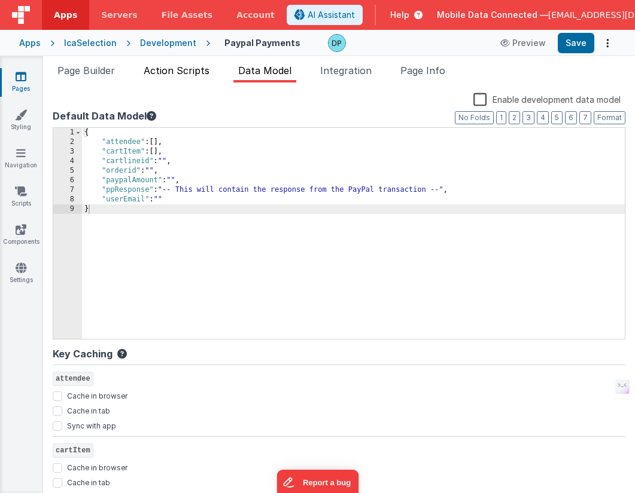
click at [169, 68] on span "Action Scripts" at bounding box center [177, 71] width 66 height 12
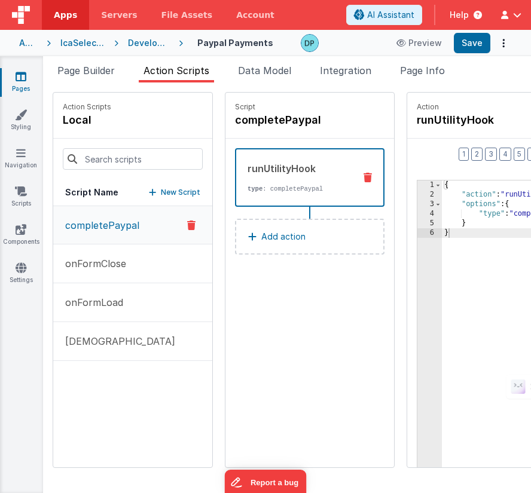
click at [121, 233] on p "completePaypal" at bounding box center [98, 225] width 81 height 14
click at [103, 271] on p "onFormClose" at bounding box center [92, 264] width 68 height 14
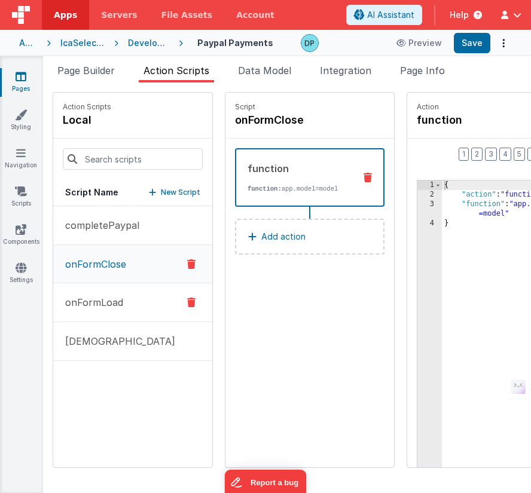
click at [95, 310] on p "onFormLoad" at bounding box center [90, 302] width 65 height 14
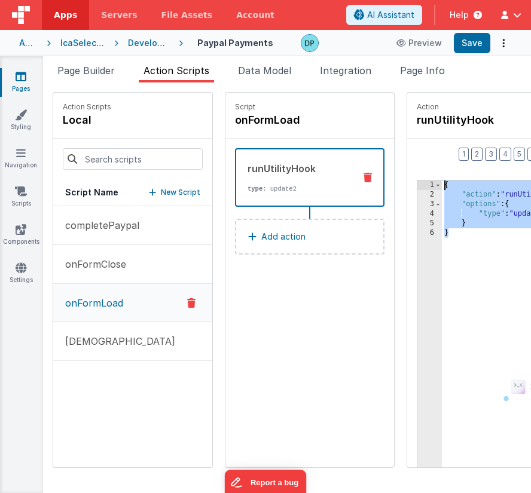
drag, startPoint x: 429, startPoint y: 261, endPoint x: 376, endPoint y: 131, distance: 140.3
click at [407, 131] on fieldset "Action runUtilityHook Format 7 6 5 4 3 2 1 No Folds 1 2 3 4 5 6 { "action" : "r…" at bounding box center [502, 280] width 190 height 375
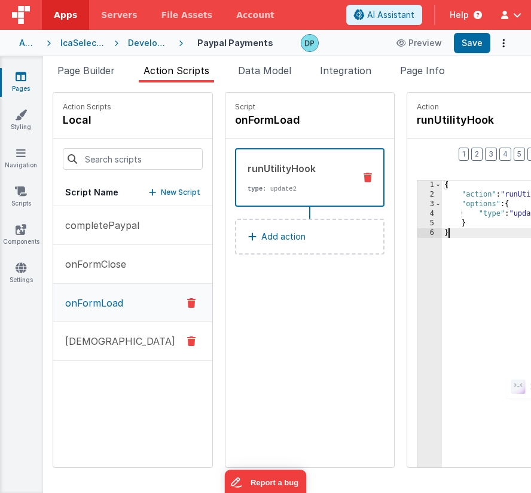
click at [100, 349] on p "[DEMOGRAPHIC_DATA]" at bounding box center [116, 341] width 117 height 14
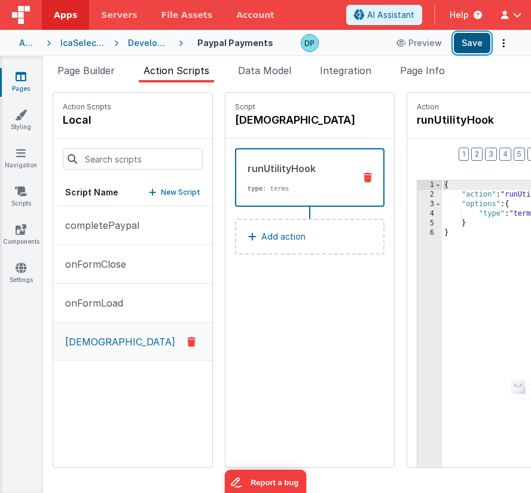
click at [471, 44] on button "Save" at bounding box center [472, 43] width 36 height 20
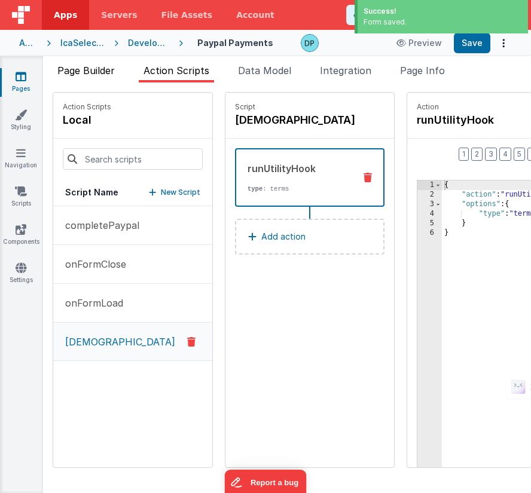
click at [95, 71] on span "Page Builder" at bounding box center [85, 71] width 57 height 12
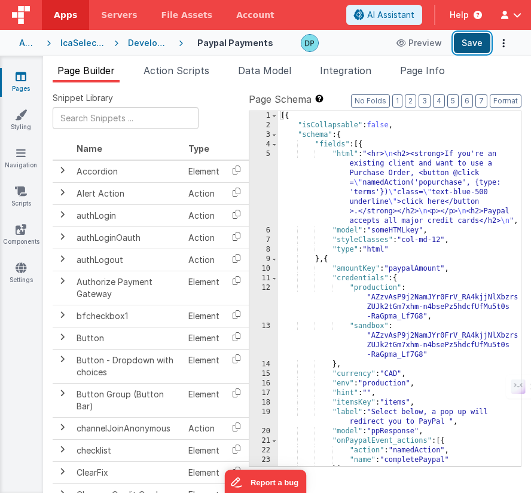
click at [468, 41] on button "Save" at bounding box center [472, 43] width 36 height 20
click at [267, 70] on span "Data Model" at bounding box center [264, 71] width 53 height 12
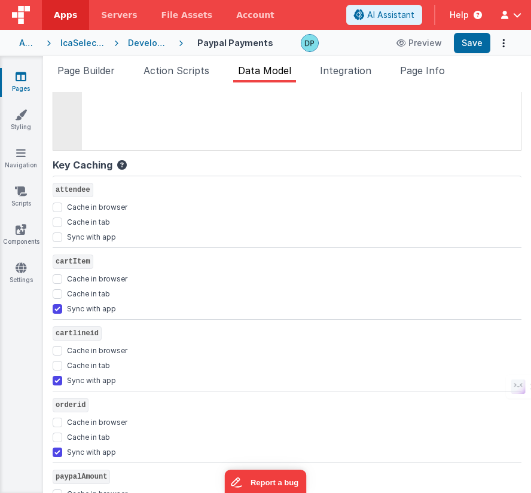
scroll to position [188, 0]
click at [57, 238] on input "Sync with app" at bounding box center [58, 238] width 10 height 10
checkbox input "true"
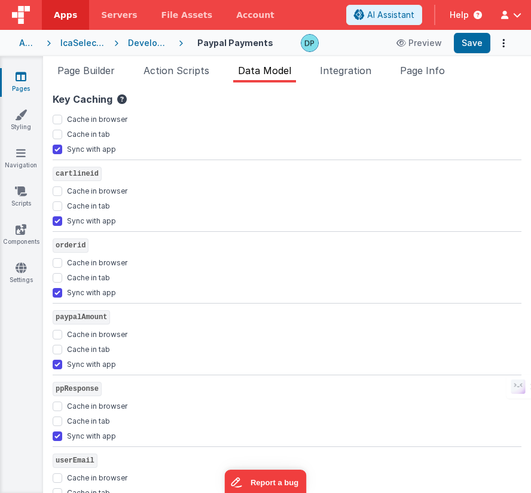
scroll to position [369, 0]
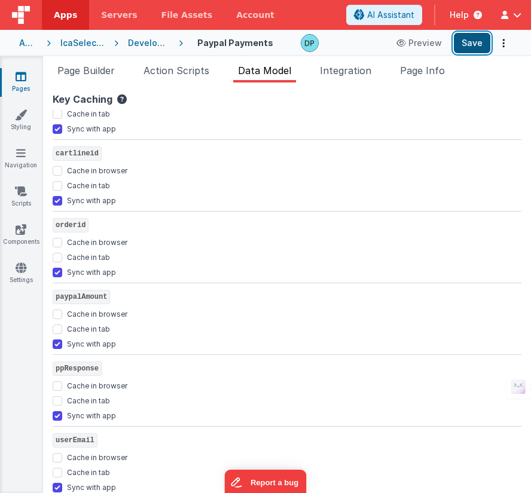
click at [467, 43] on button "Save" at bounding box center [472, 43] width 36 height 20
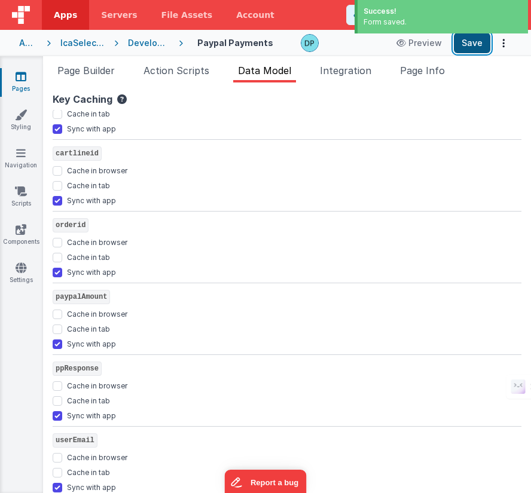
click at [467, 43] on button "Save" at bounding box center [472, 43] width 36 height 20
